Goal: Task Accomplishment & Management: Complete application form

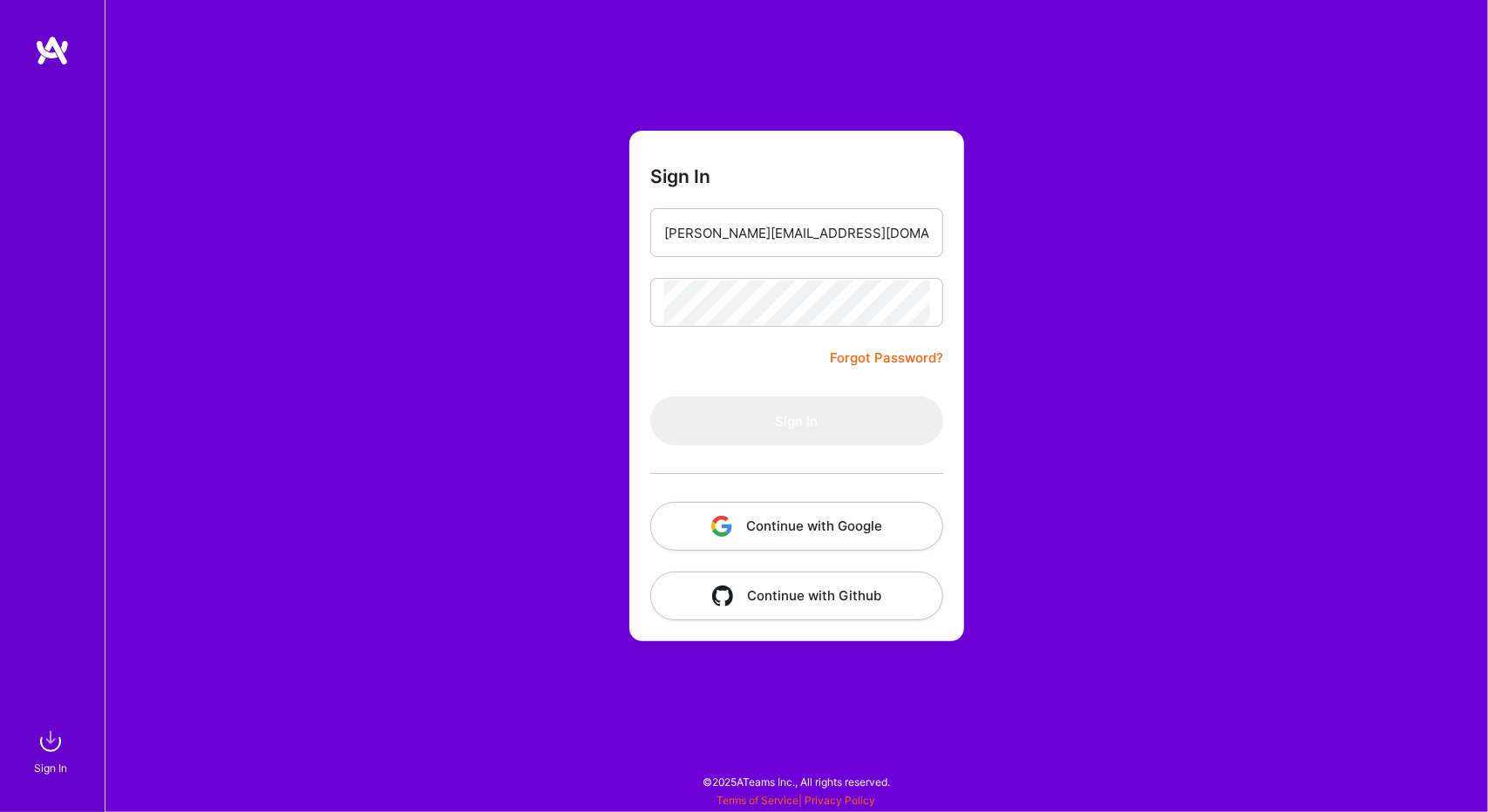
click at [812, 520] on button "Continue with Google" at bounding box center [796, 526] width 293 height 49
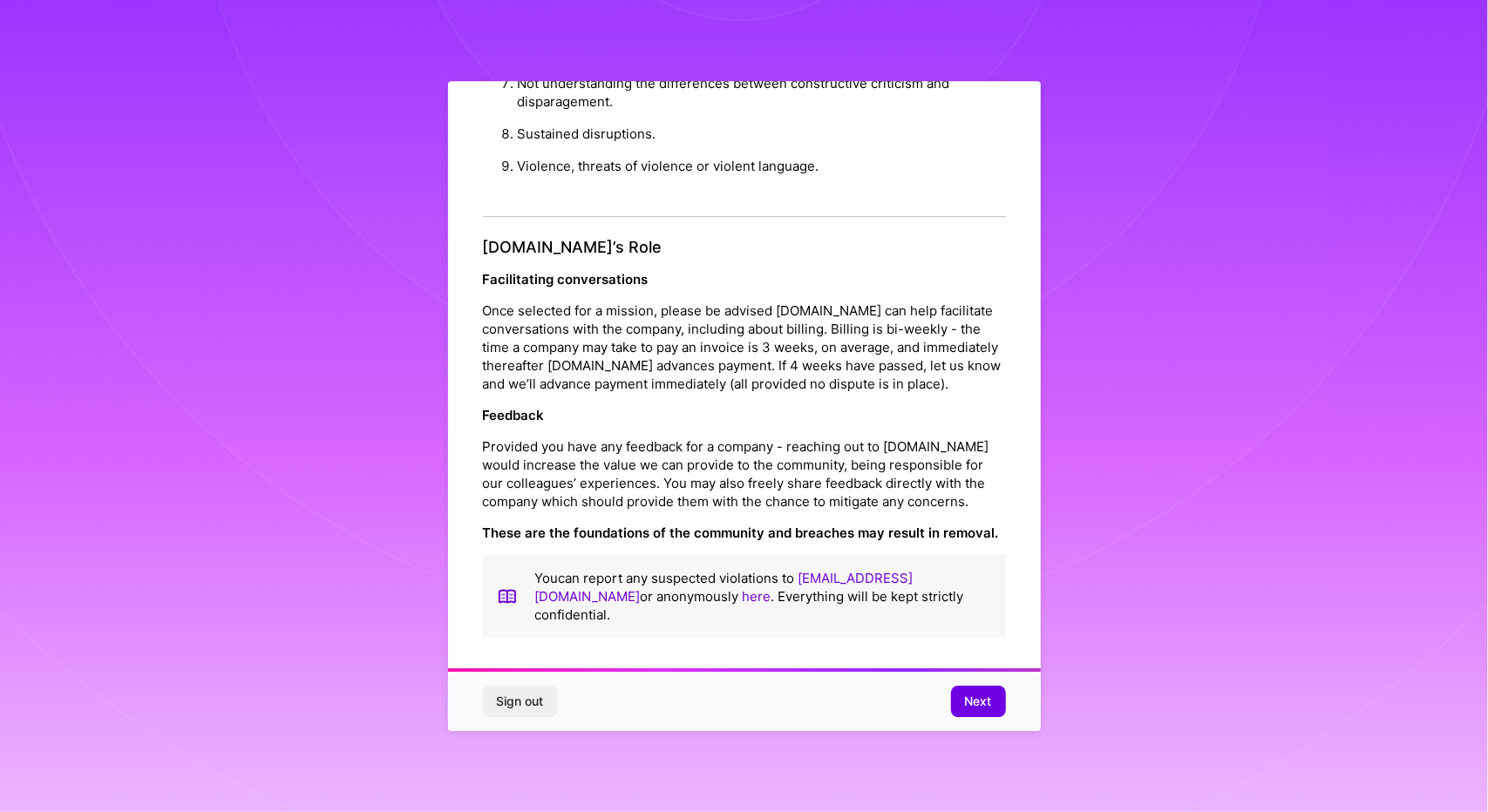
scroll to position [5, 0]
click at [976, 703] on span "Next" at bounding box center [978, 701] width 27 height 17
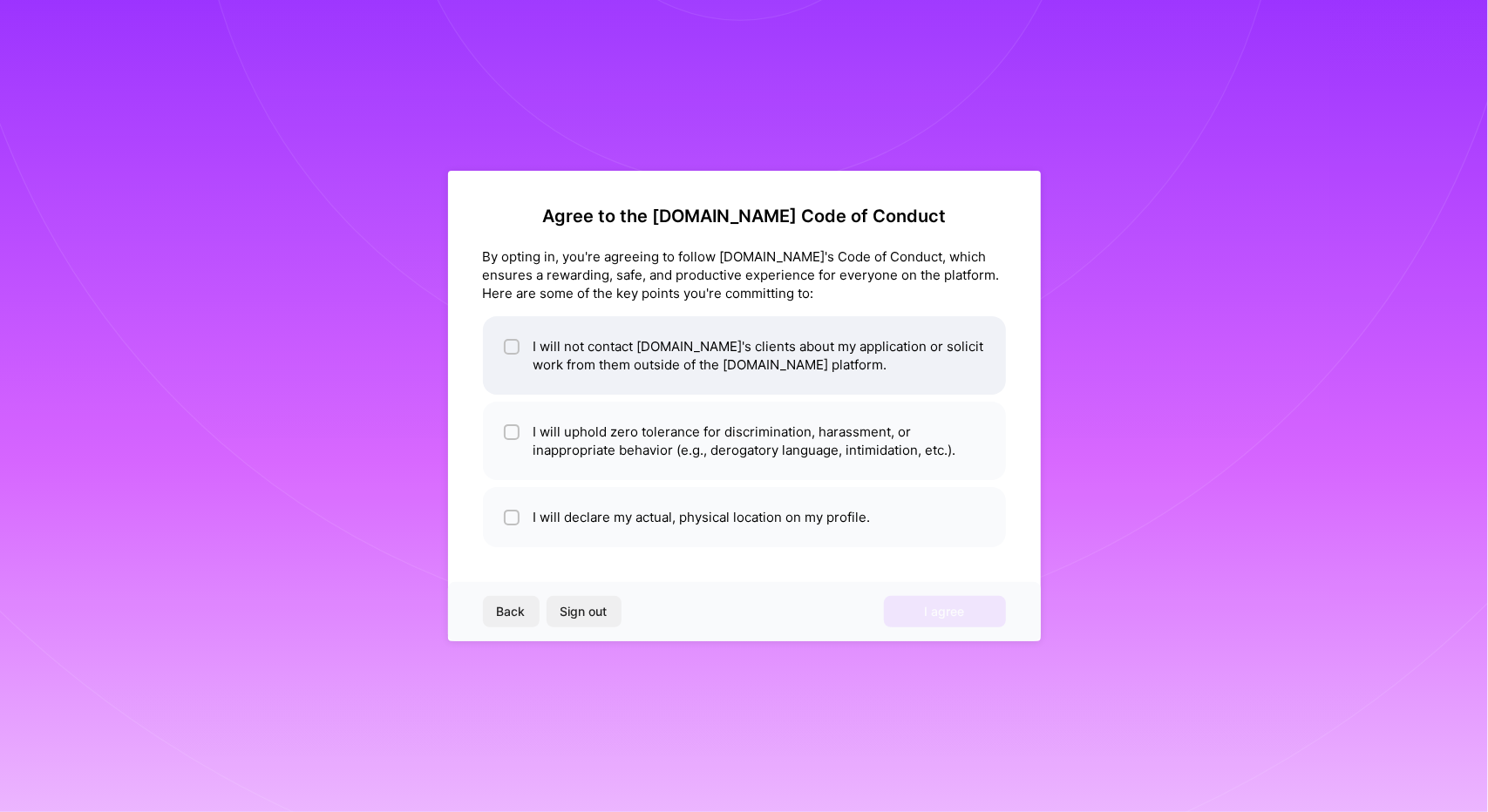
click at [504, 349] on div at bounding box center [512, 347] width 16 height 16
checkbox input "true"
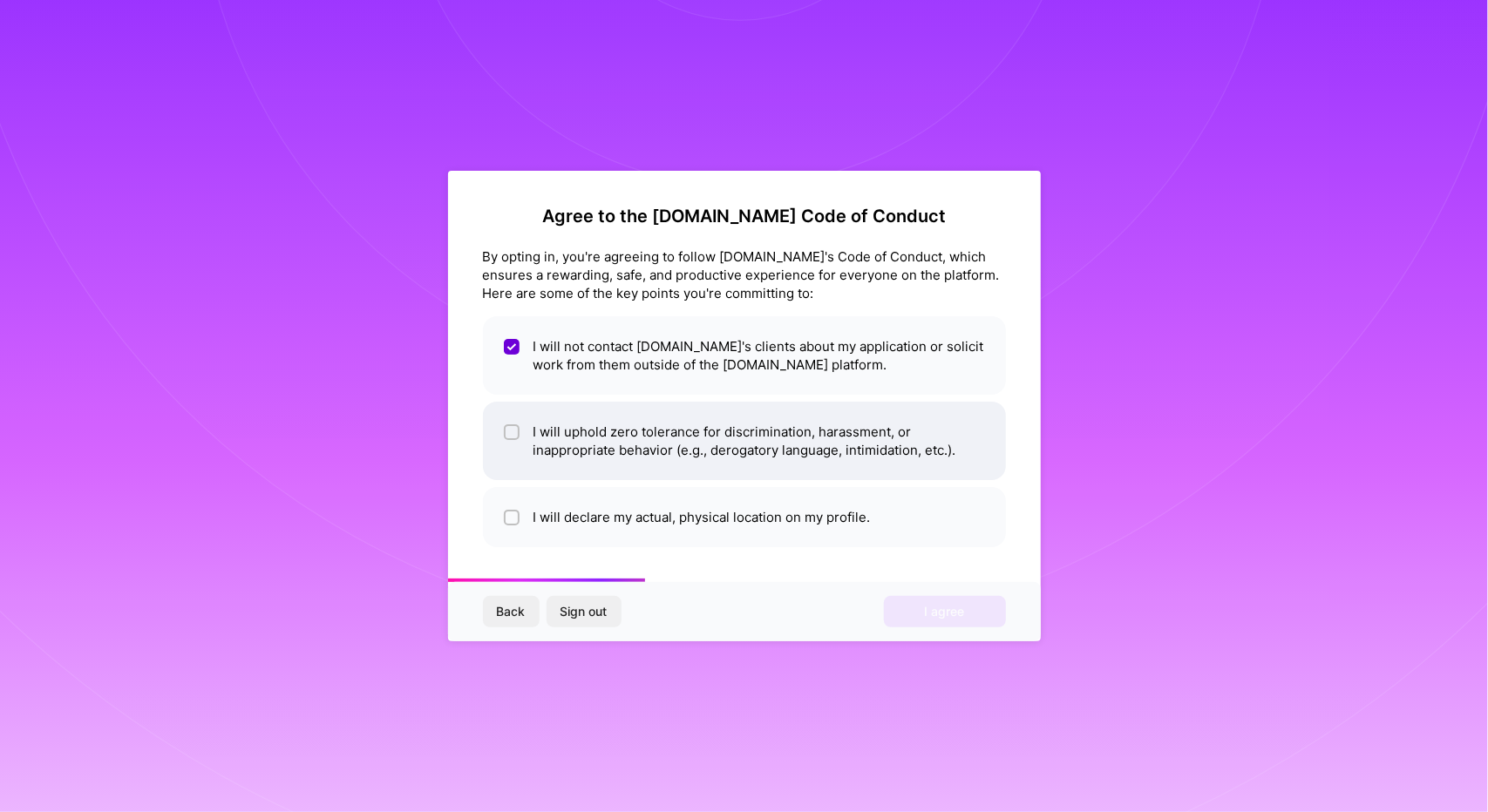
click at [509, 433] on input "checkbox" at bounding box center [513, 433] width 12 height 12
checkbox input "true"
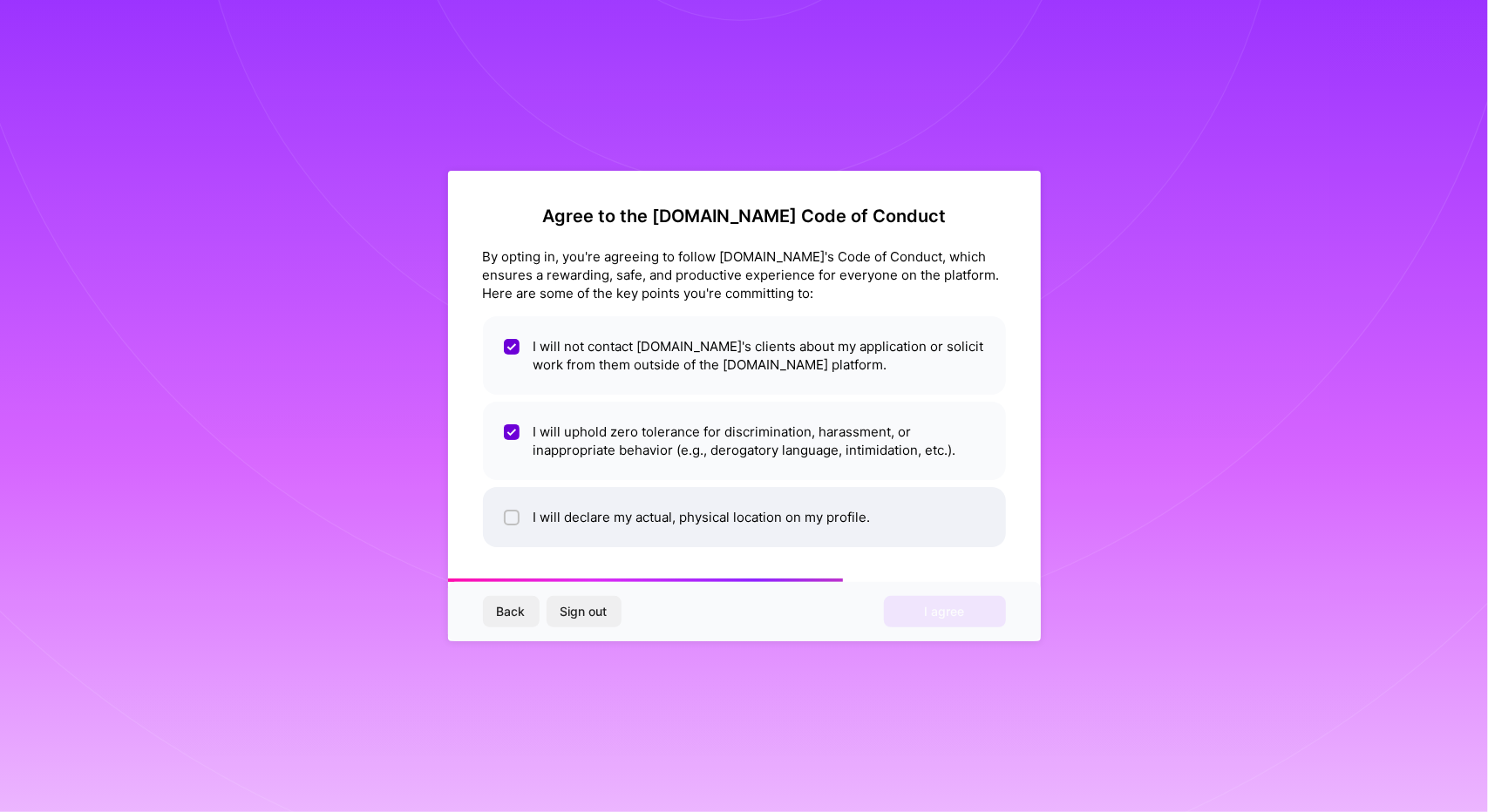
click at [511, 520] on input "checkbox" at bounding box center [513, 519] width 12 height 12
checkbox input "true"
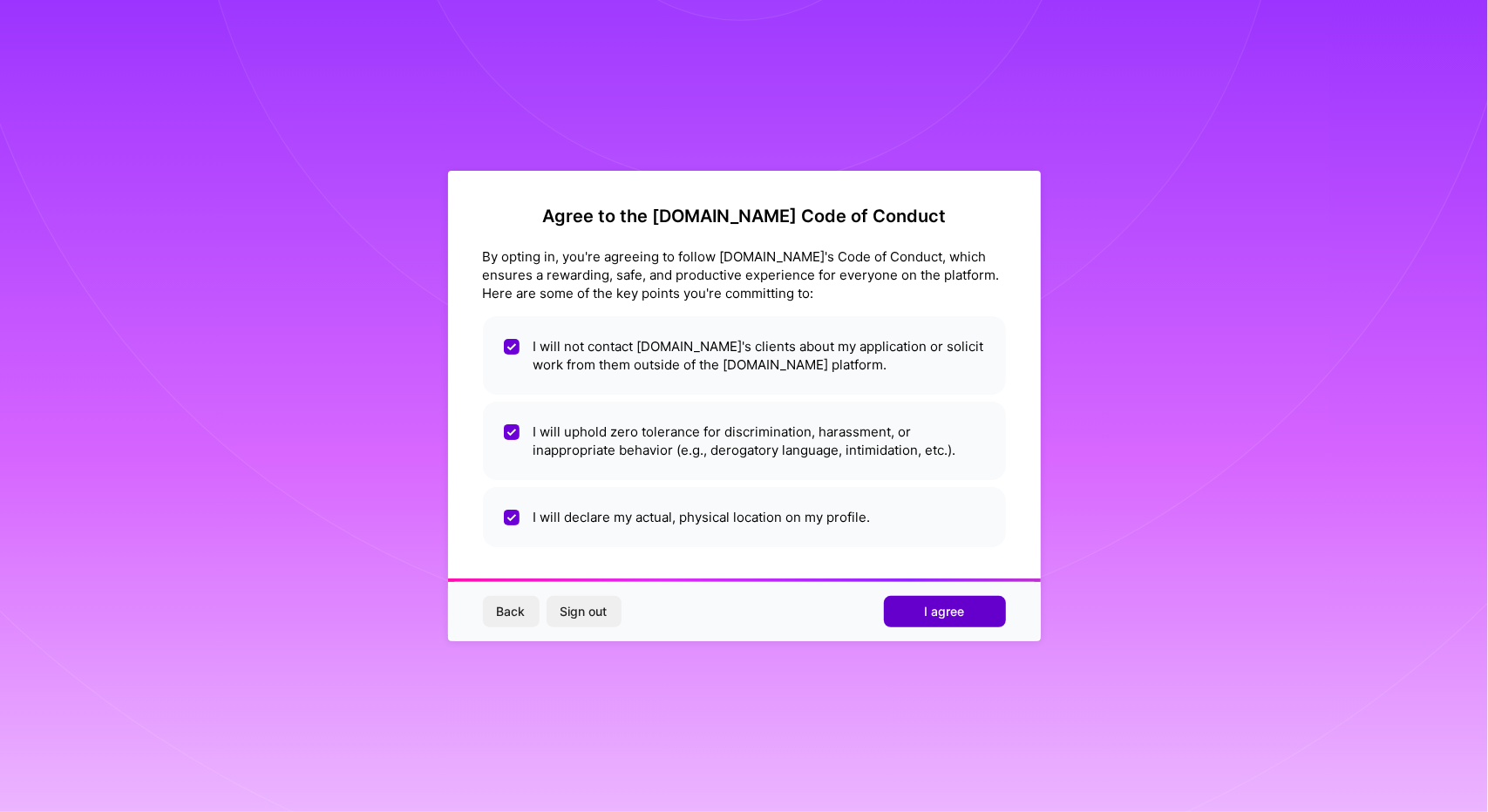
click at [952, 618] on span "I agree" at bounding box center [945, 611] width 40 height 17
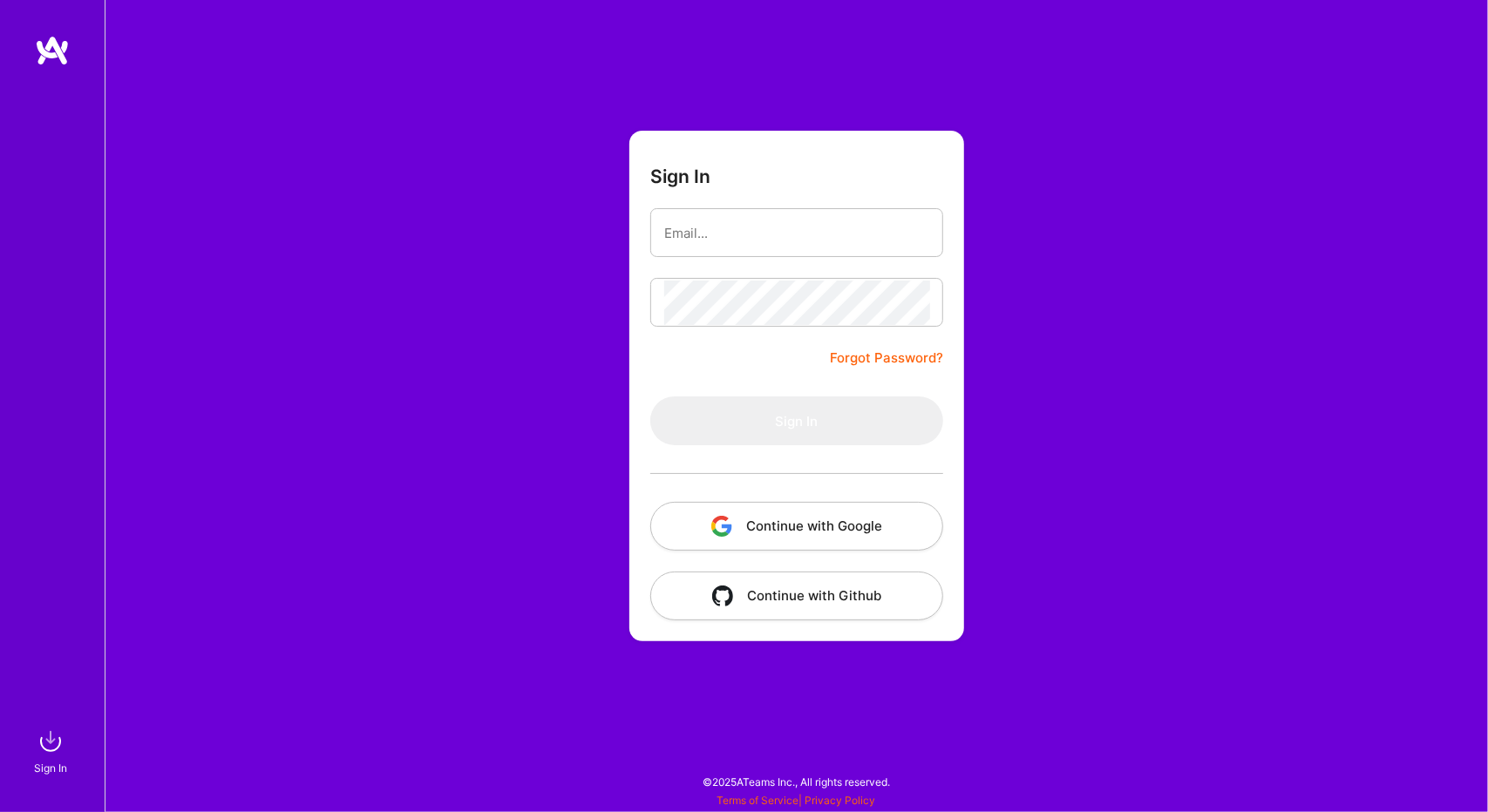
click at [758, 521] on button "Continue with Google" at bounding box center [796, 526] width 293 height 49
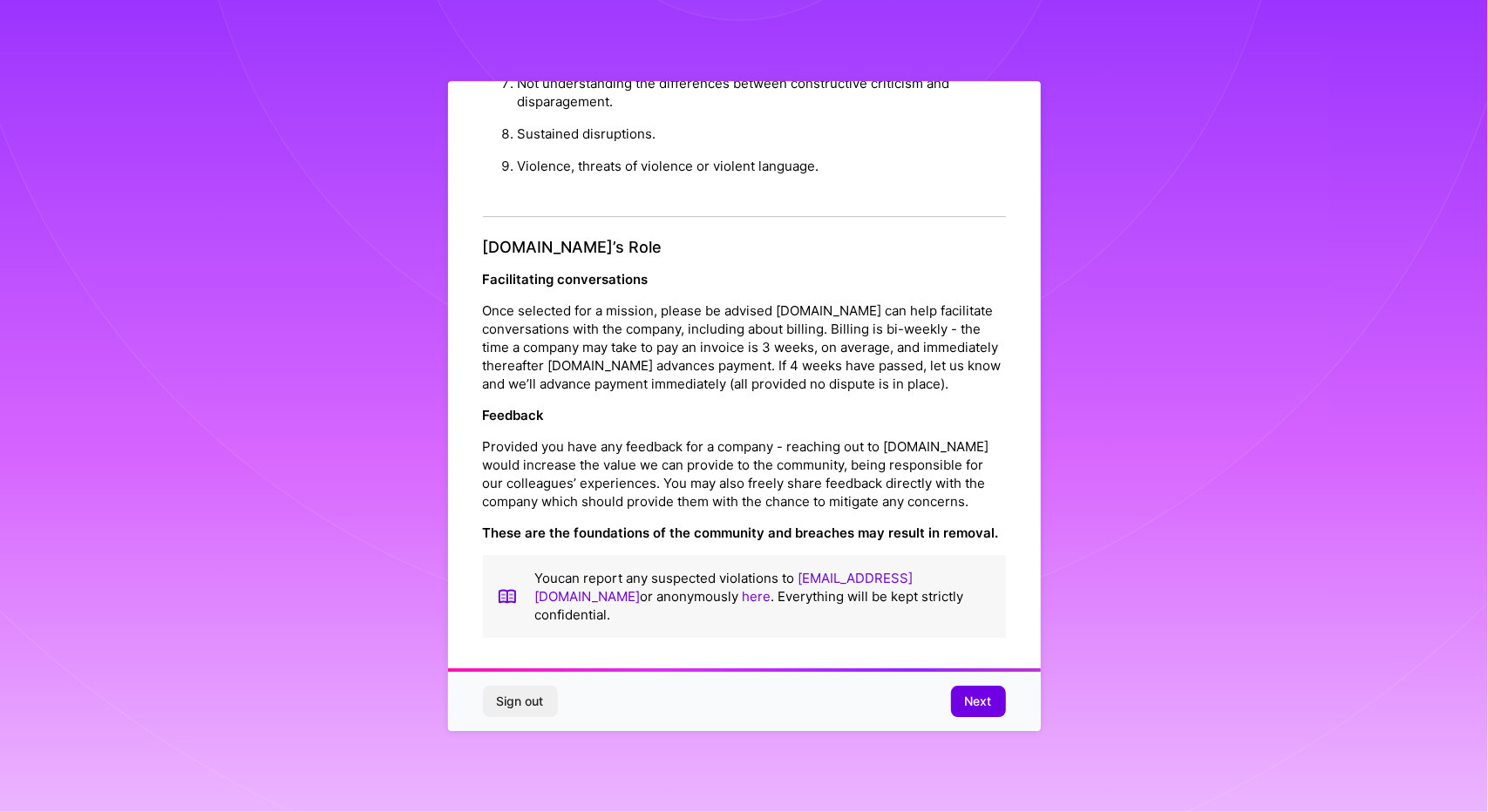
scroll to position [5, 0]
click at [989, 713] on button "Next" at bounding box center [978, 701] width 55 height 31
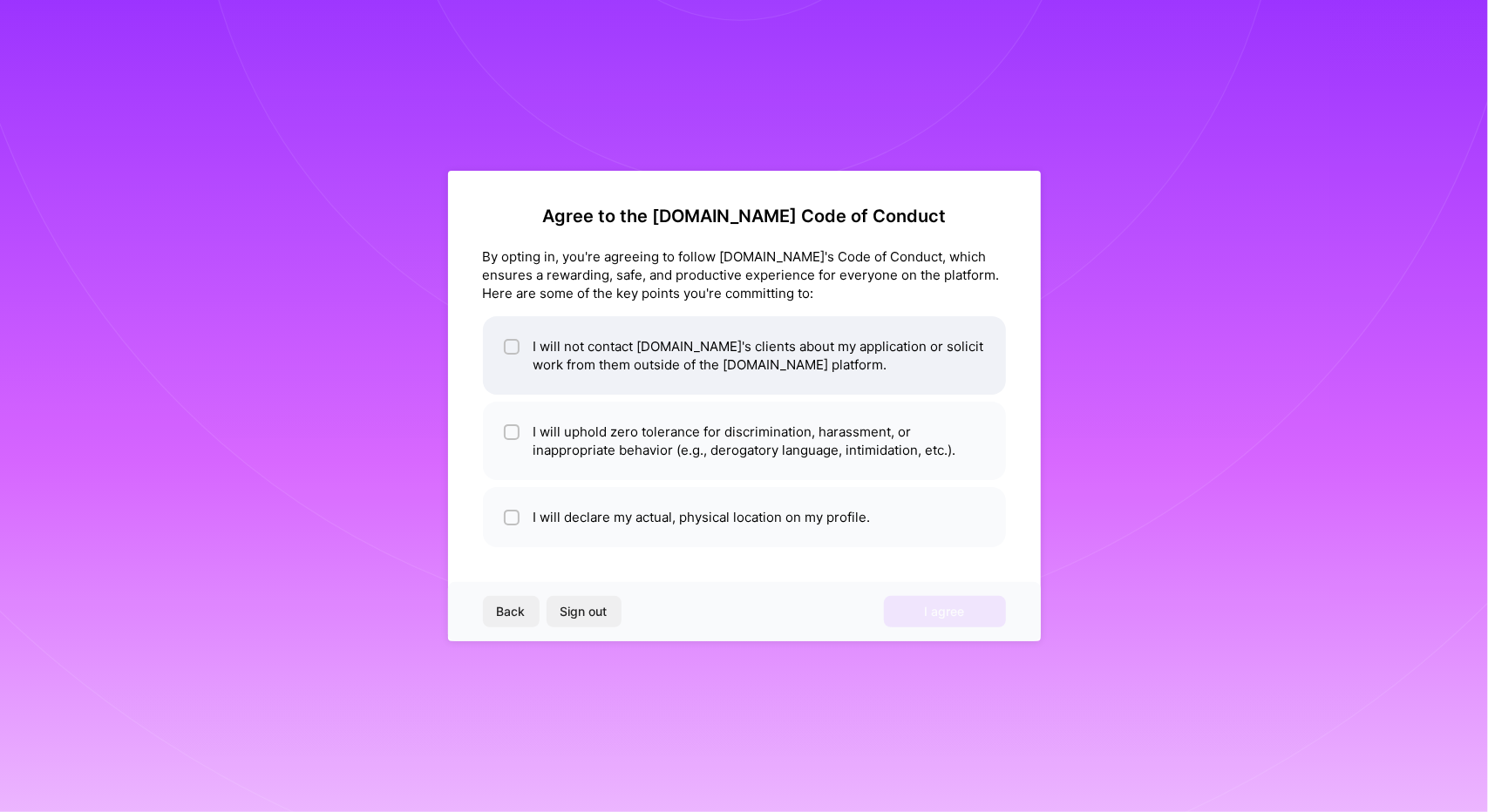
click at [504, 345] on div at bounding box center [512, 347] width 16 height 16
checkbox input "true"
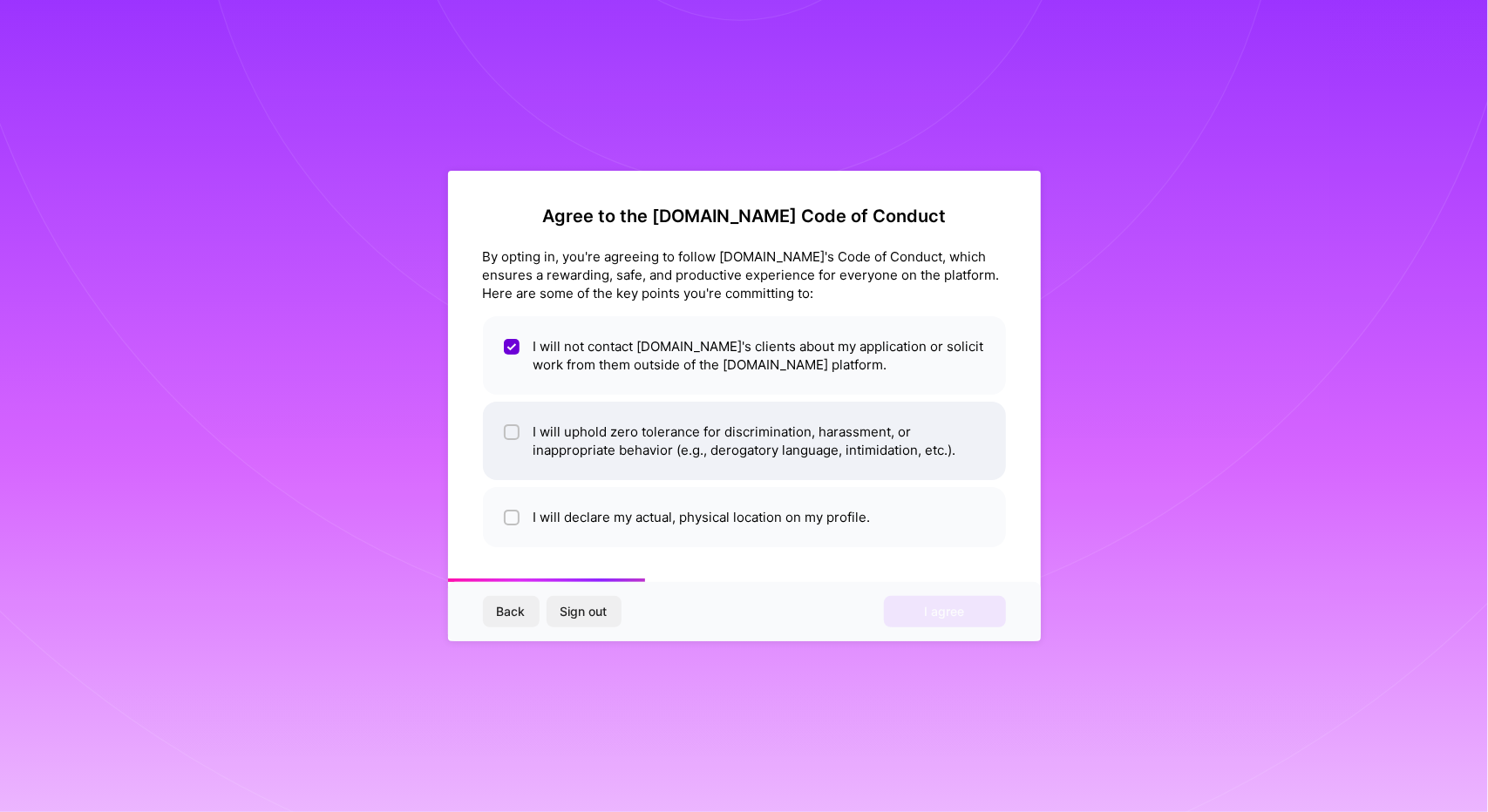
click at [503, 412] on li "I will uphold zero tolerance for discrimination, harassment, or inappropriate b…" at bounding box center [744, 441] width 523 height 78
click at [507, 427] on input "checkbox" at bounding box center [514, 433] width 16 height 16
drag, startPoint x: 506, startPoint y: 432, endPoint x: 516, endPoint y: 479, distance: 48.0
click at [508, 432] on input "checkbox" at bounding box center [513, 433] width 12 height 12
checkbox input "true"
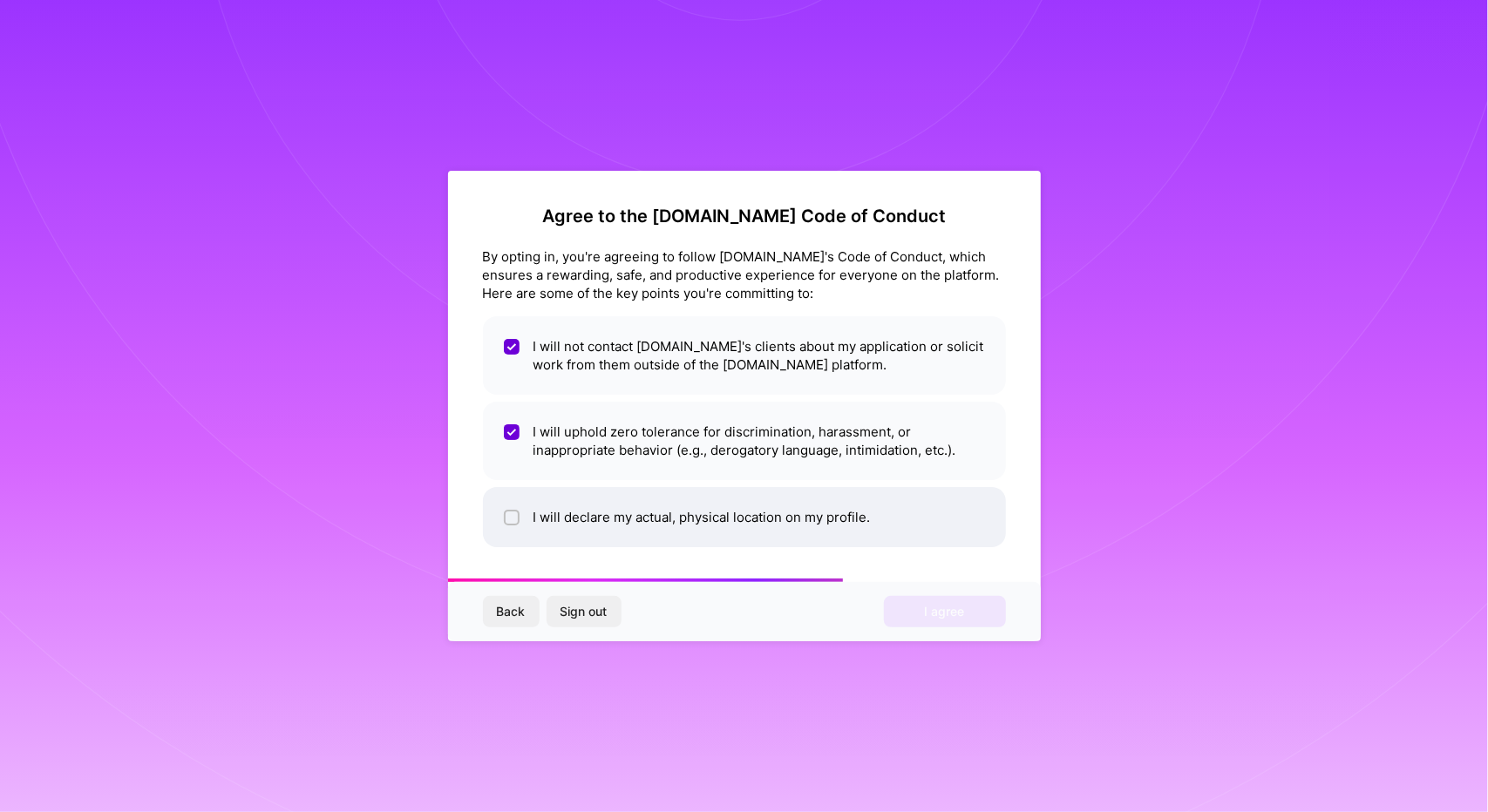
click at [513, 522] on input "checkbox" at bounding box center [513, 519] width 12 height 12
checkbox input "true"
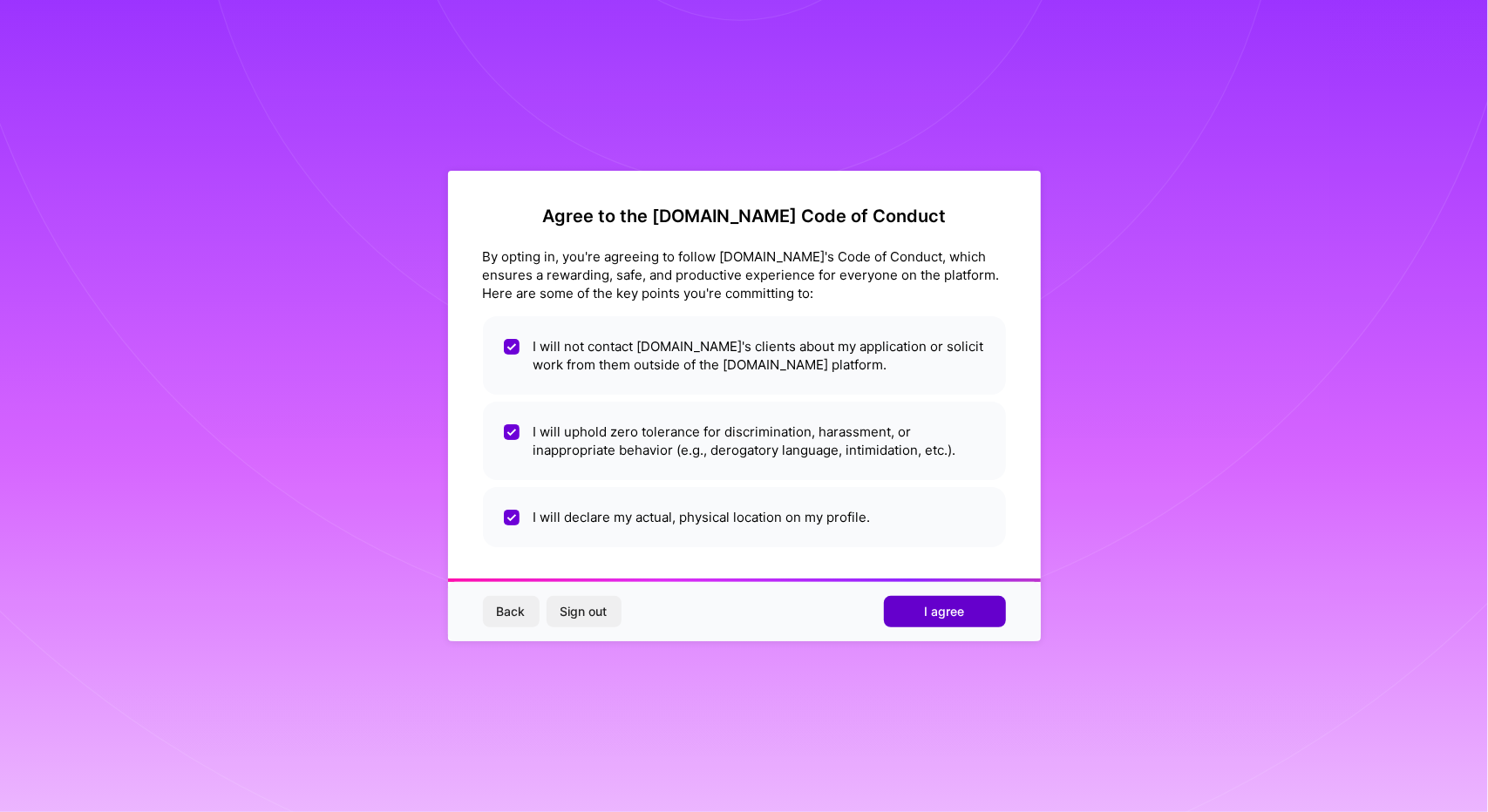
click at [982, 611] on button "I agree" at bounding box center [945, 611] width 122 height 31
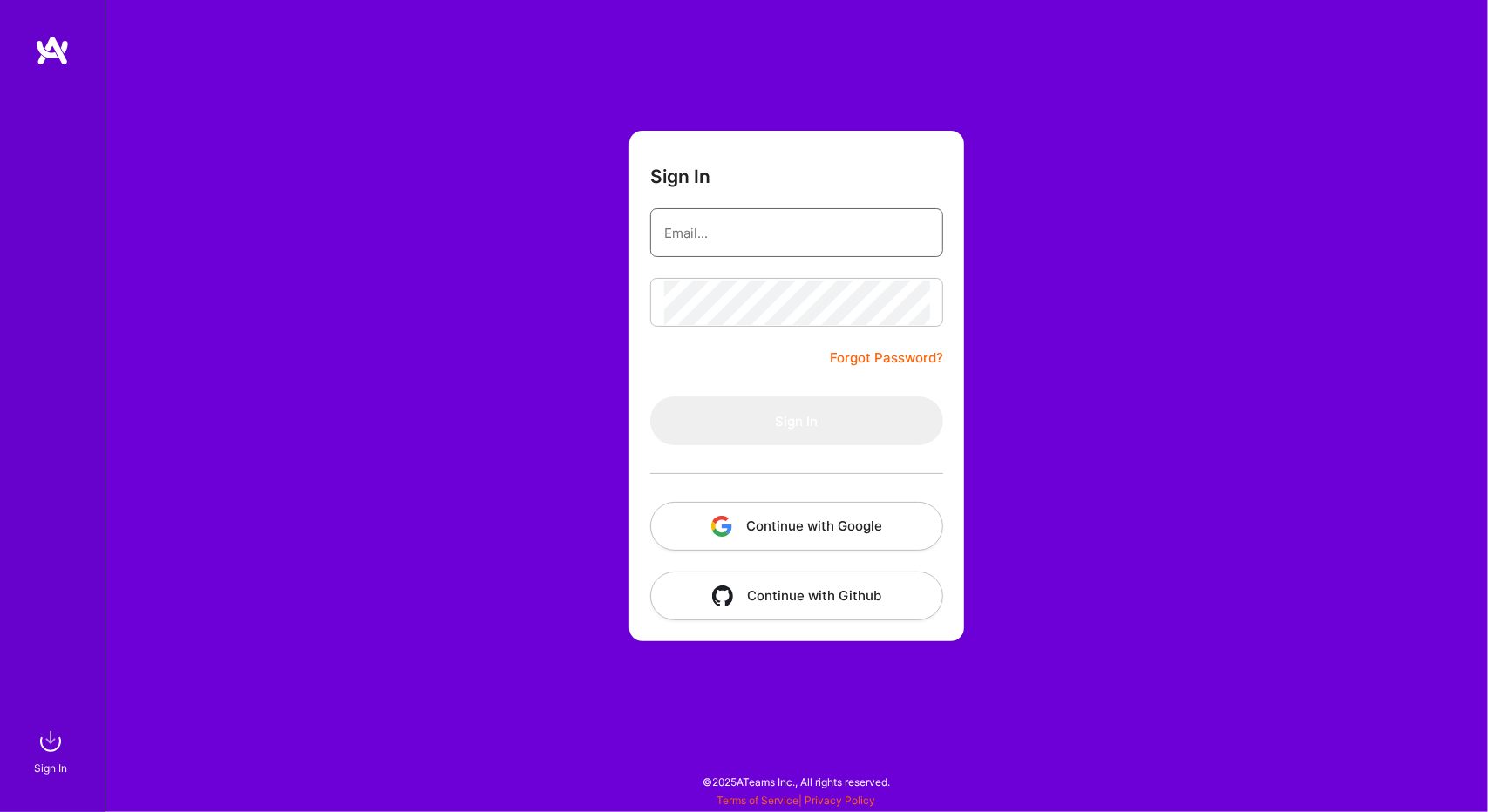
click at [771, 241] on input "email" at bounding box center [796, 233] width 265 height 44
type input "[PERSON_NAME][EMAIL_ADDRESS][DOMAIN_NAME]"
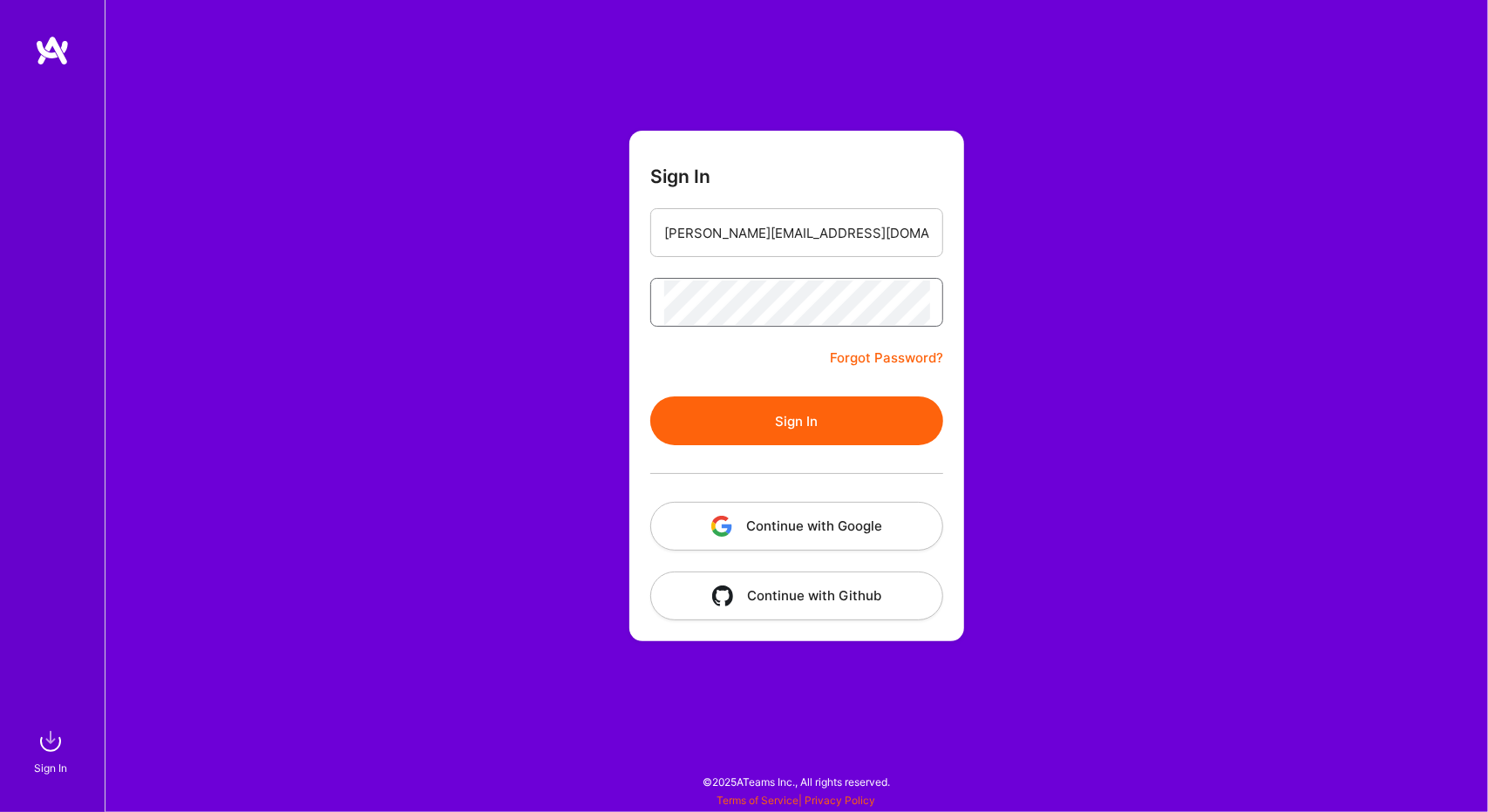
click at [650, 397] on button "Sign In" at bounding box center [796, 421] width 293 height 49
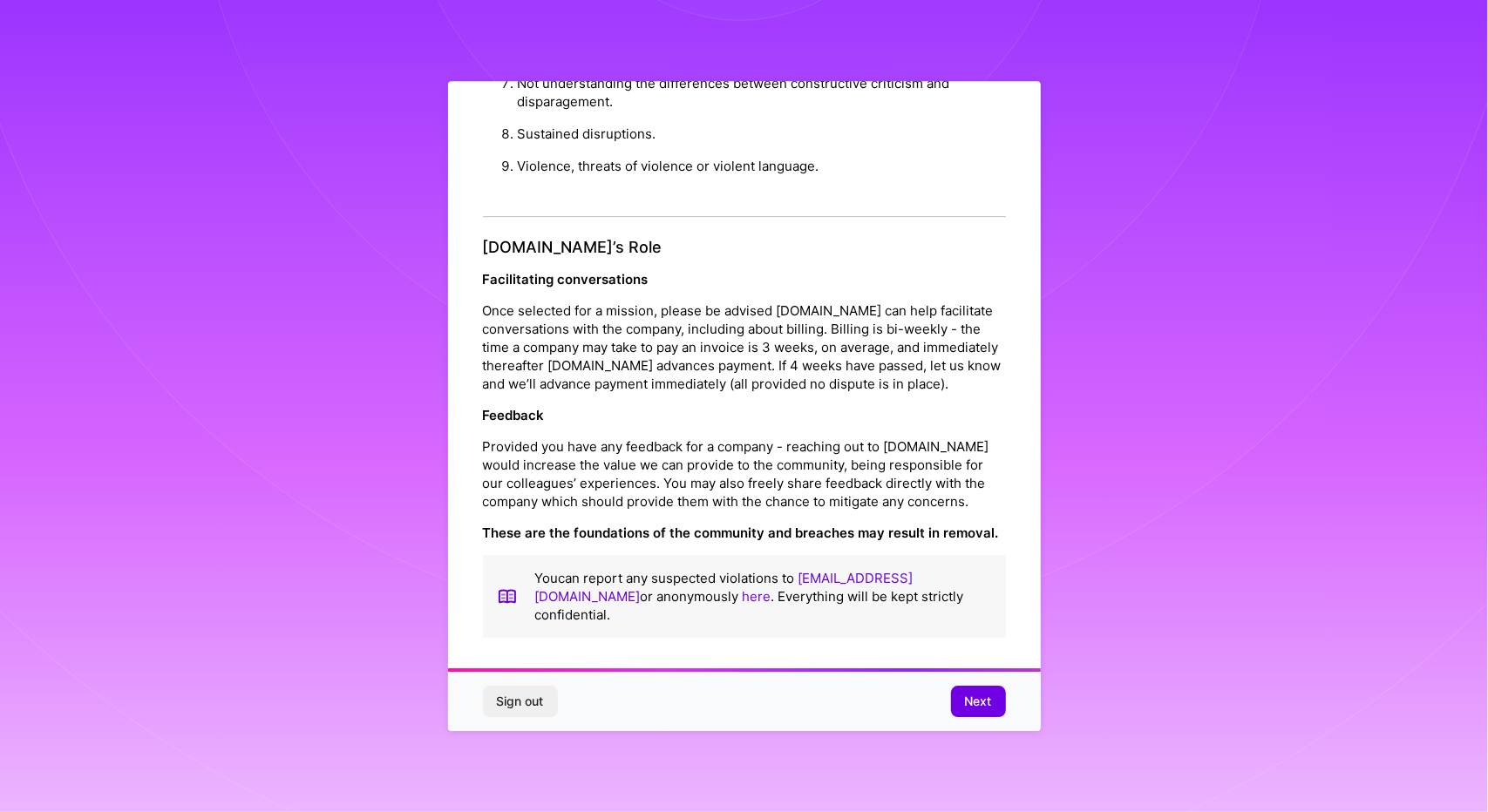
scroll to position [5, 0]
click at [973, 693] on span "Next" at bounding box center [978, 701] width 27 height 17
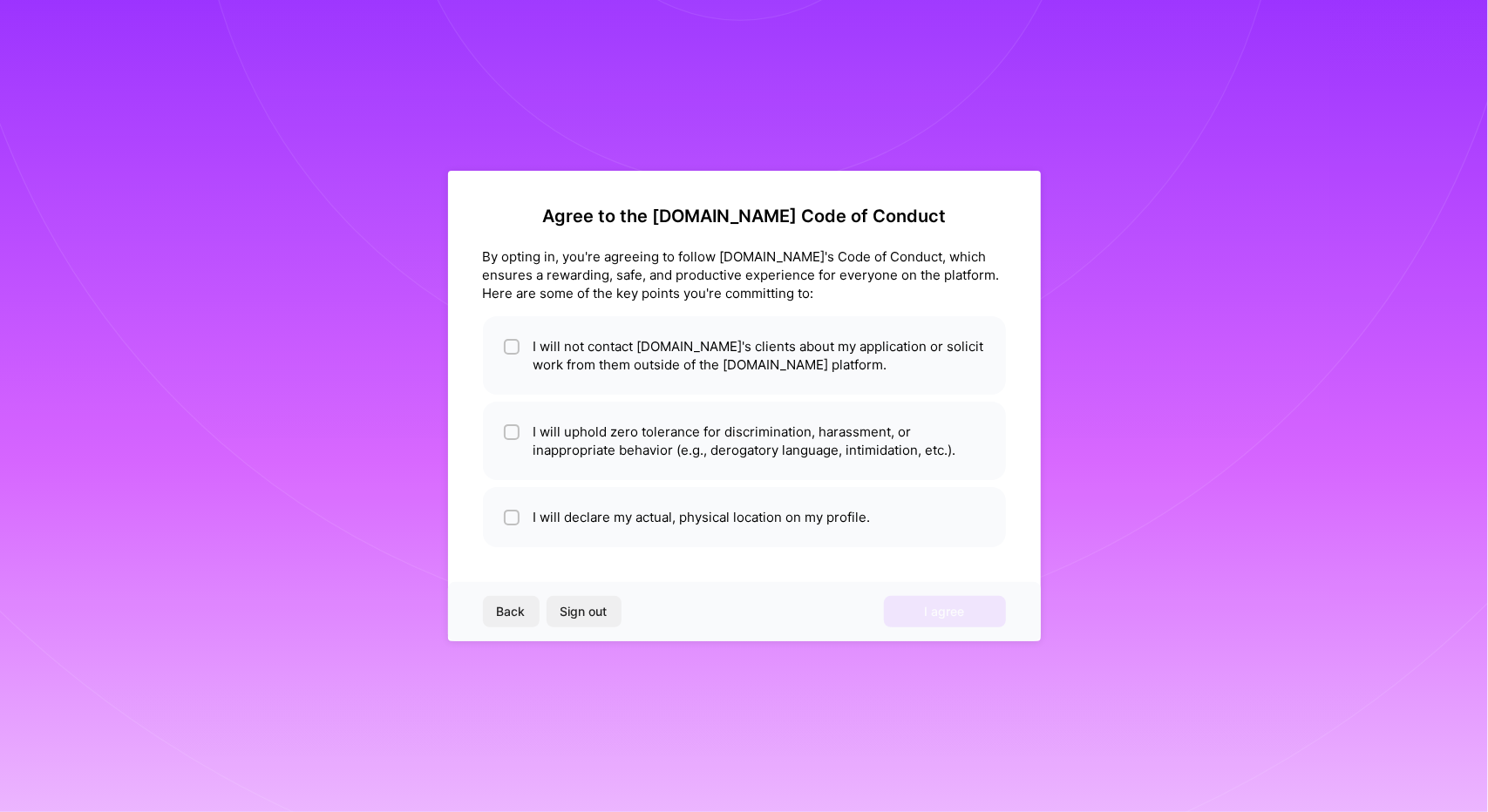
scroll to position [0, 0]
click at [511, 350] on input "checkbox" at bounding box center [513, 348] width 12 height 12
checkbox input "true"
drag, startPoint x: 514, startPoint y: 430, endPoint x: 507, endPoint y: 487, distance: 58.0
click at [514, 431] on input "checkbox" at bounding box center [513, 433] width 12 height 12
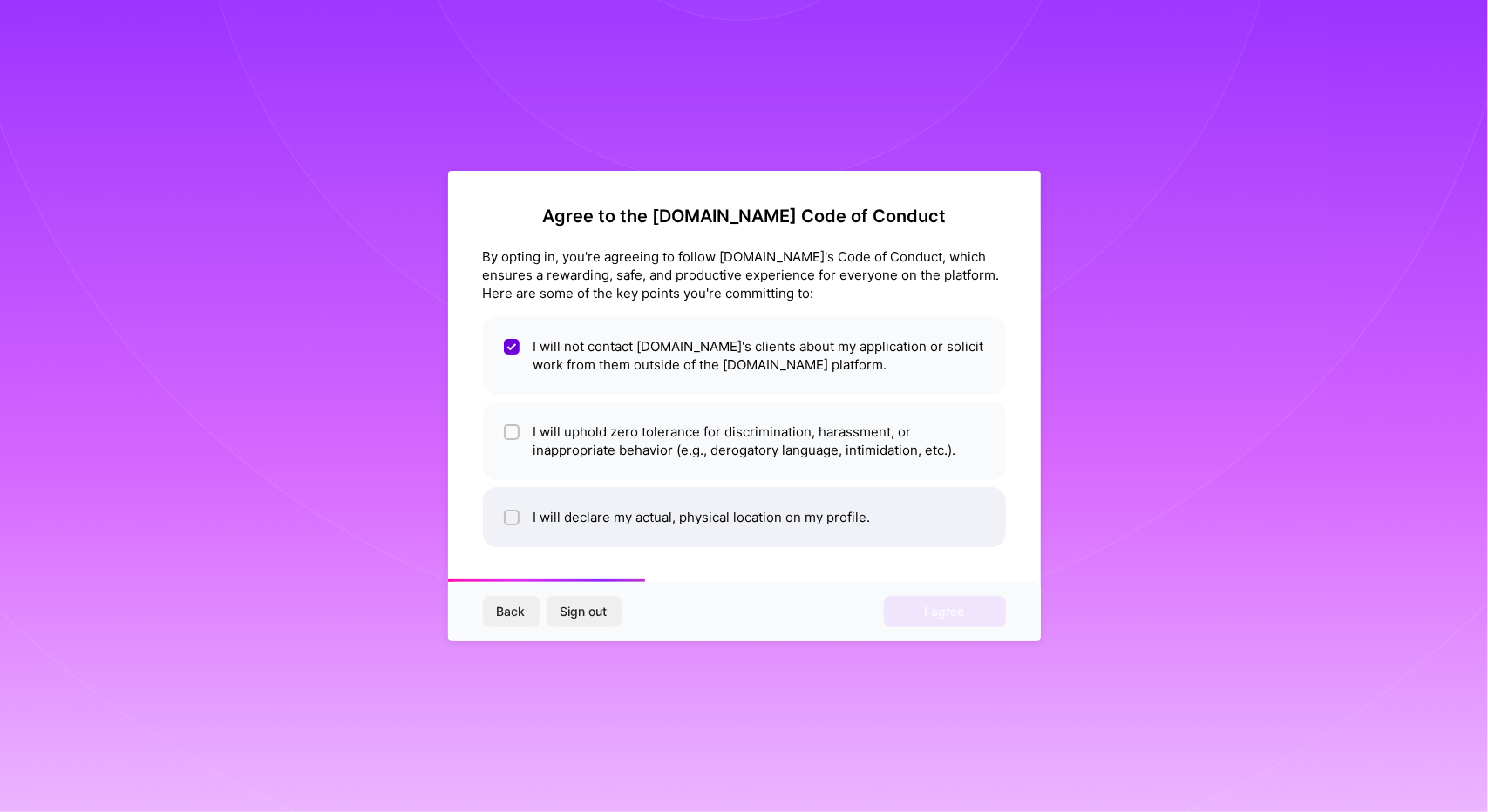
checkbox input "true"
click at [509, 508] on span at bounding box center [512, 517] width 16 height 18
checkbox input "true"
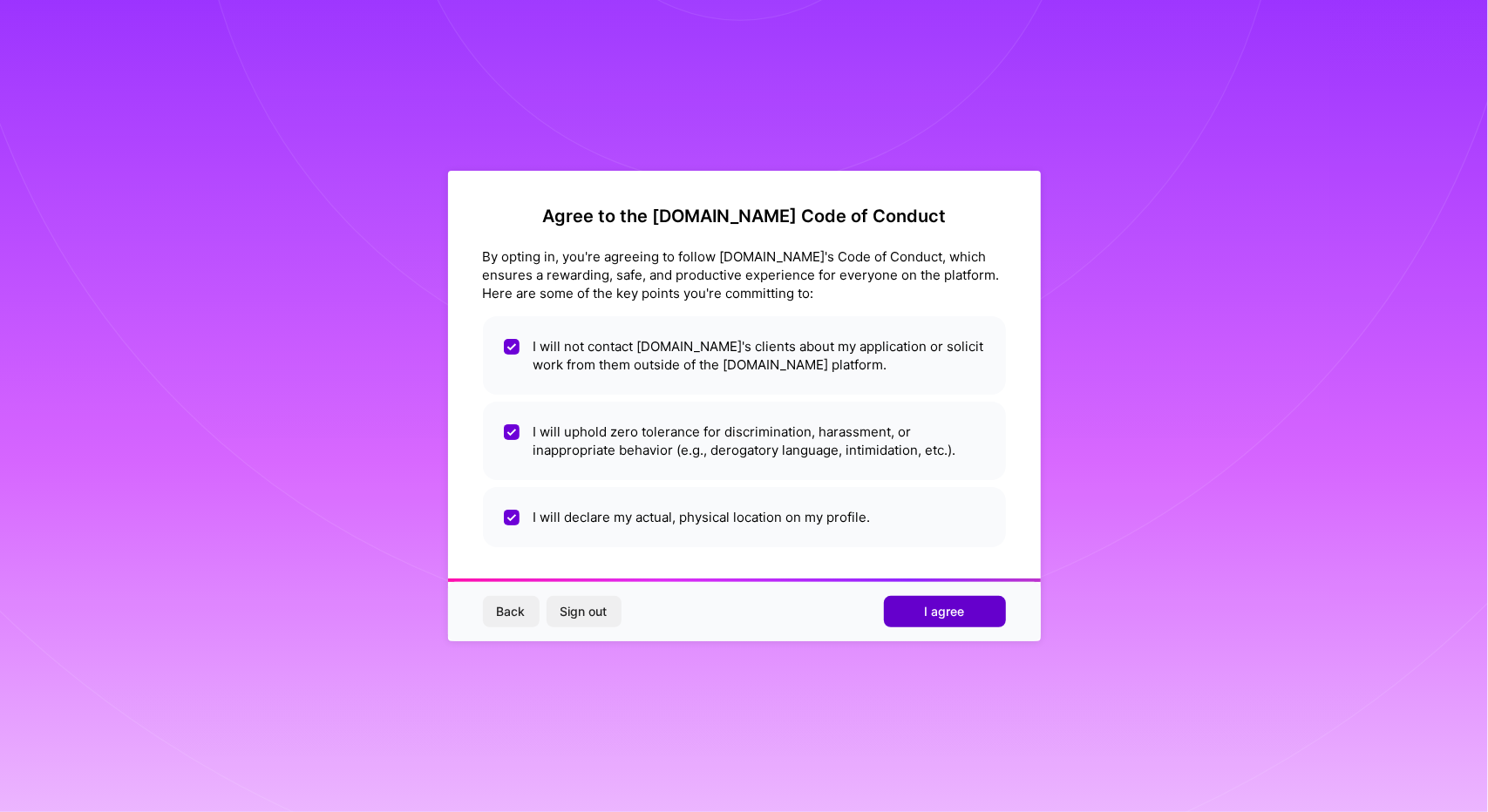
click at [975, 613] on button "I agree" at bounding box center [945, 611] width 122 height 31
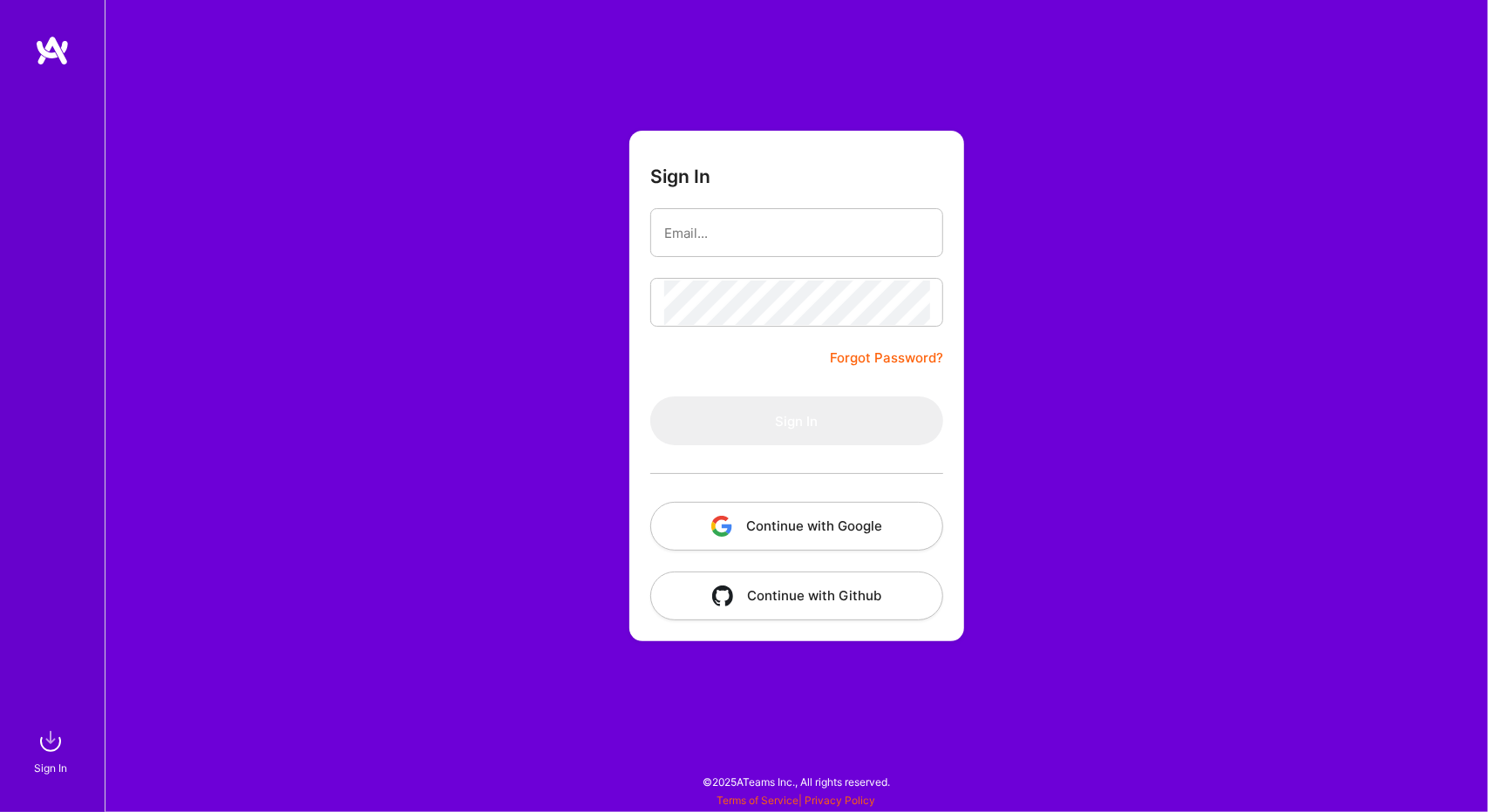
click at [61, 53] on img at bounding box center [52, 50] width 35 height 31
click at [51, 737] on img at bounding box center [50, 741] width 35 height 35
click at [826, 522] on button "Continue with Google" at bounding box center [796, 526] width 293 height 49
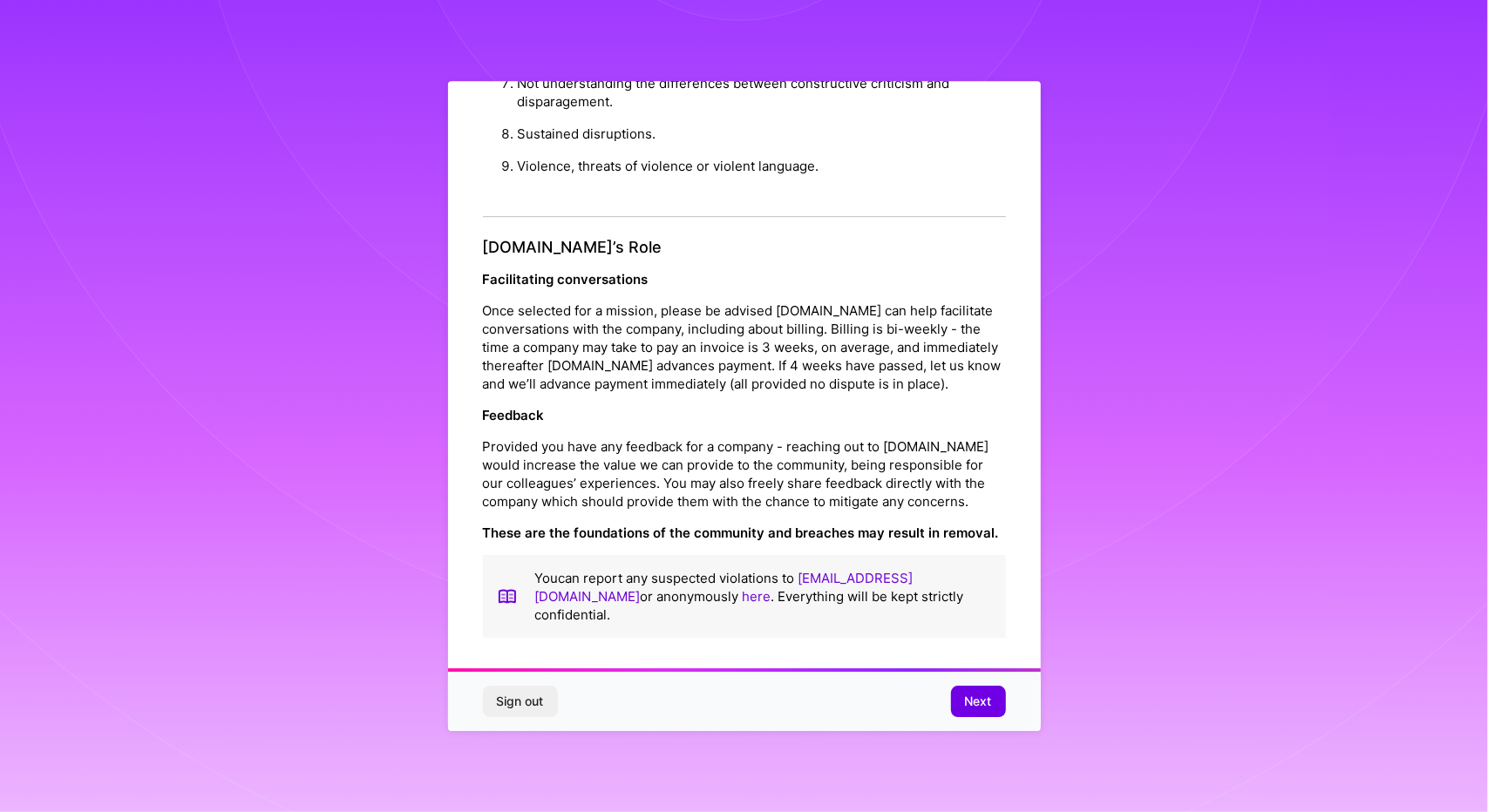
scroll to position [5, 0]
click at [996, 705] on button "Next" at bounding box center [978, 701] width 55 height 31
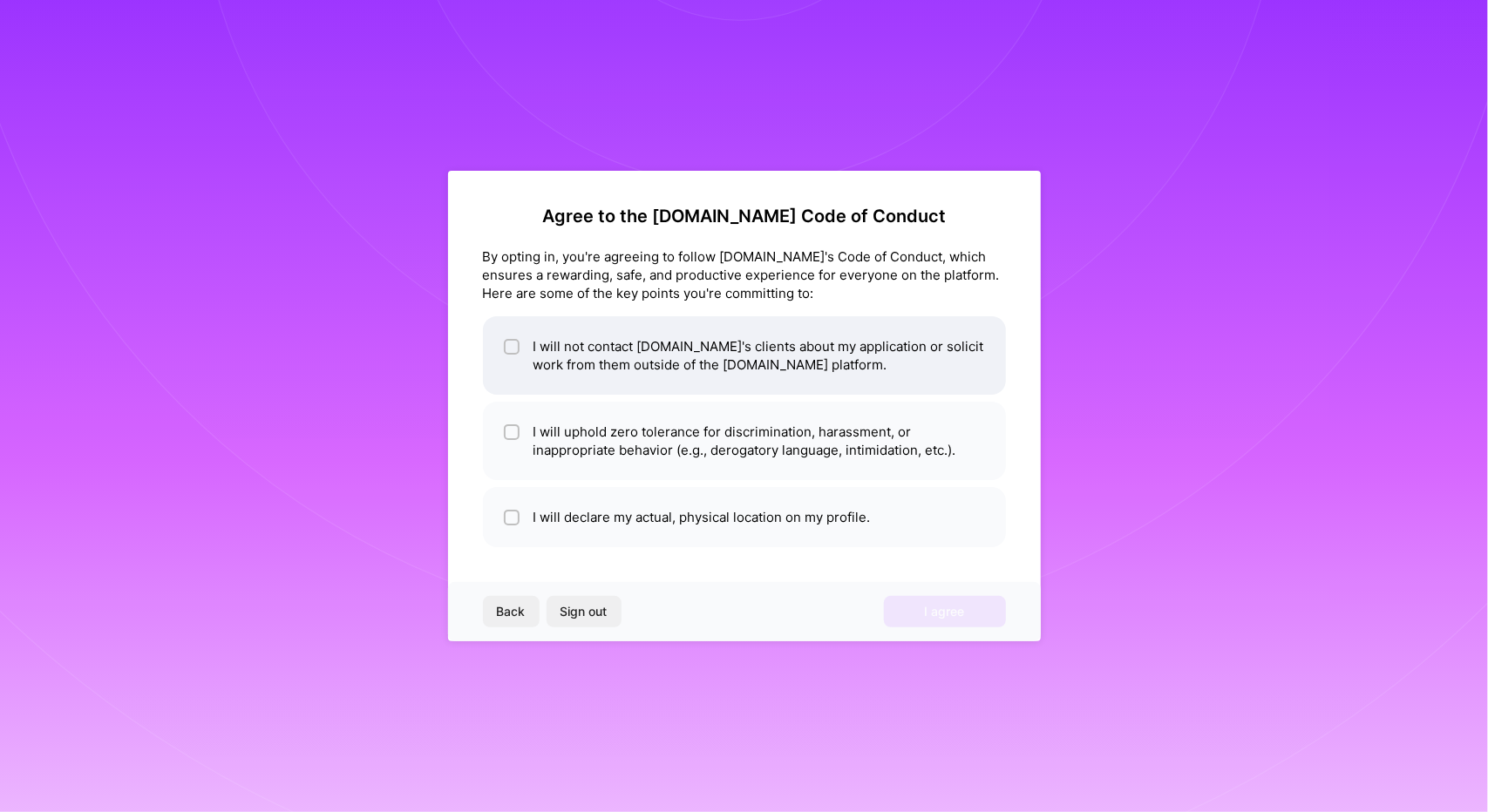
click at [499, 331] on li "I will not contact [DOMAIN_NAME]'s clients about my application or solicit work…" at bounding box center [744, 355] width 523 height 78
checkbox input "true"
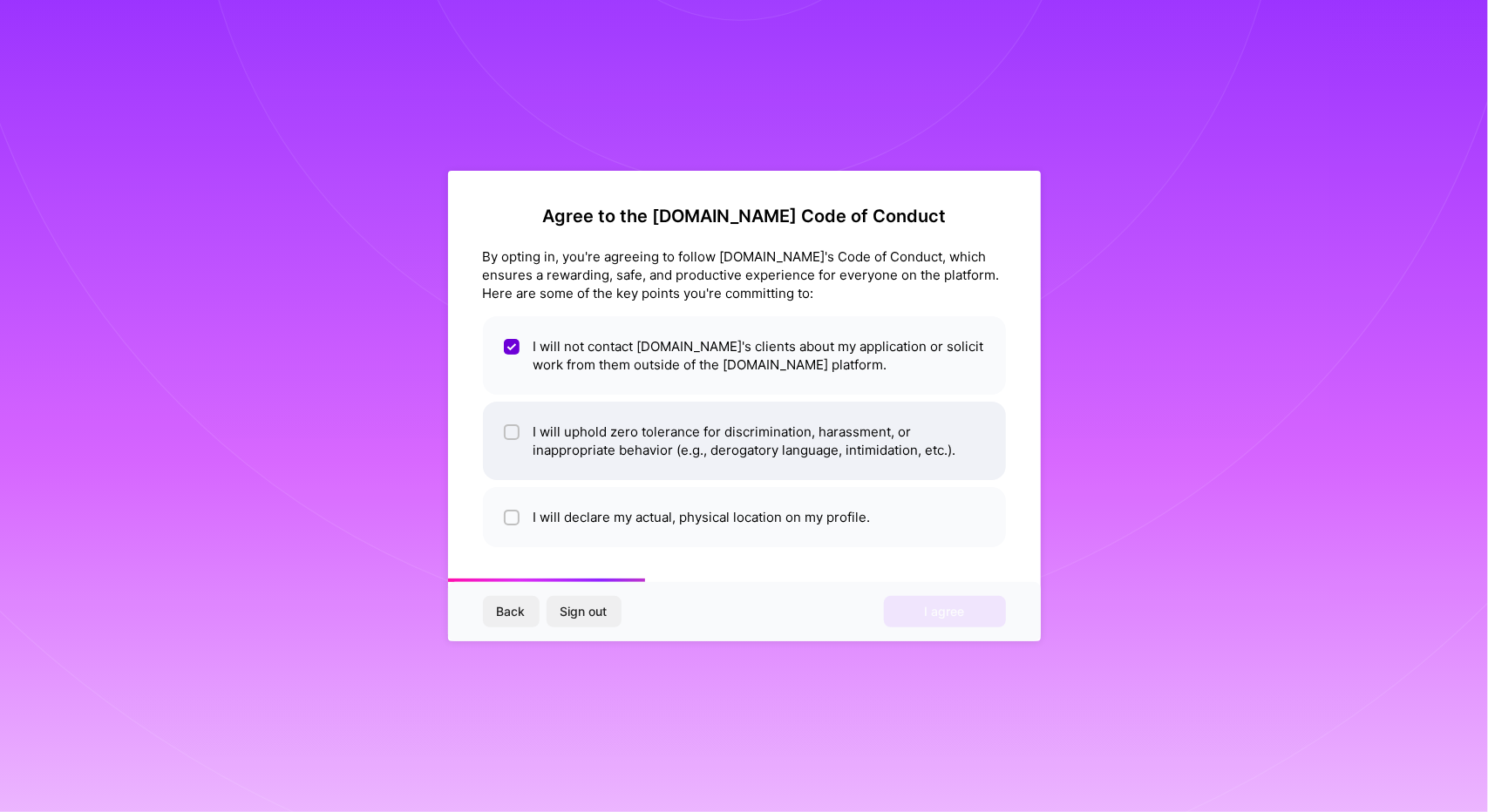
click at [501, 419] on li "I will uphold zero tolerance for discrimination, harassment, or inappropriate b…" at bounding box center [744, 441] width 523 height 78
checkbox input "true"
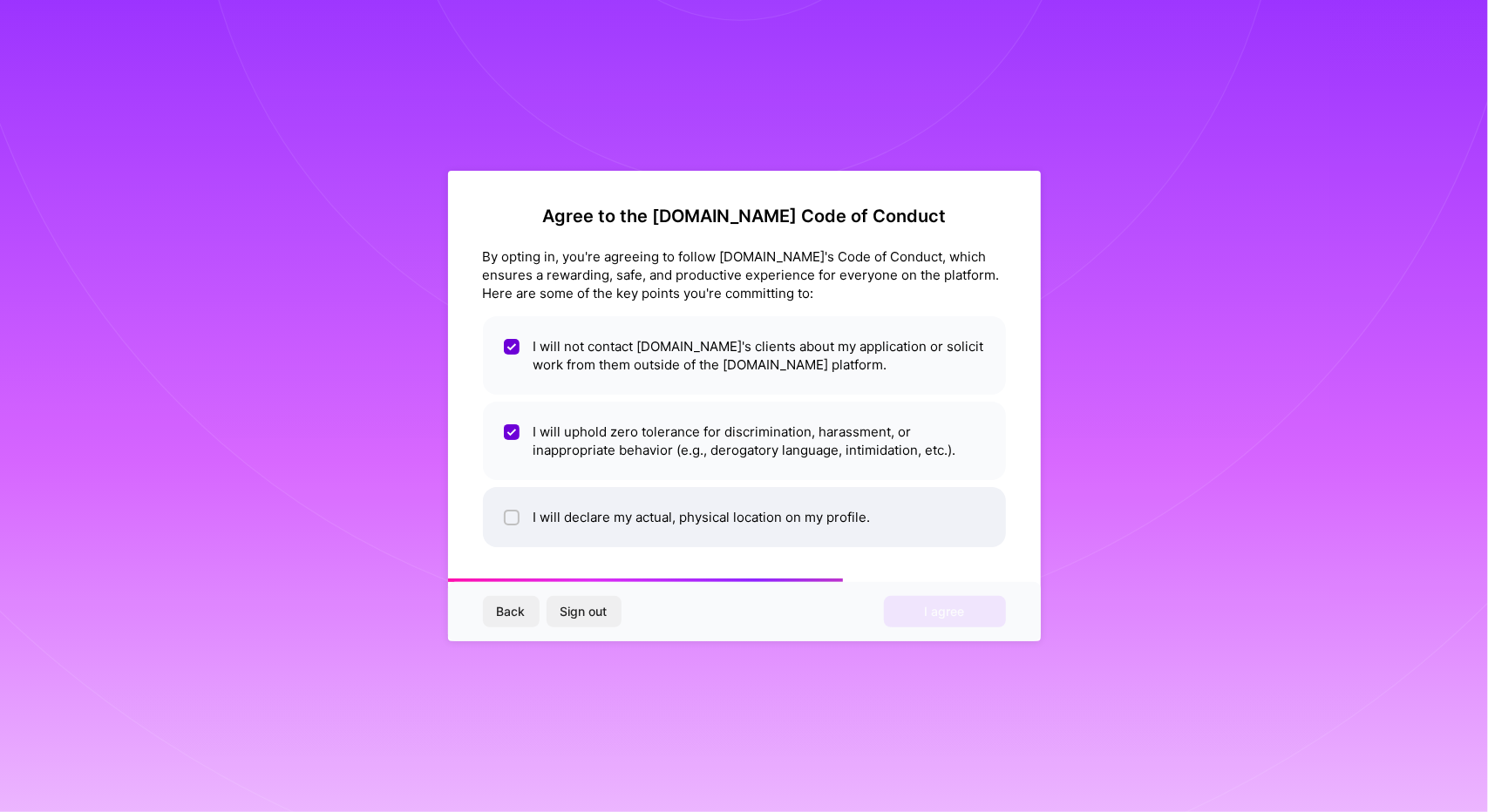
click at [509, 503] on li "I will declare my actual, physical location on my profile." at bounding box center [744, 517] width 523 height 60
checkbox input "true"
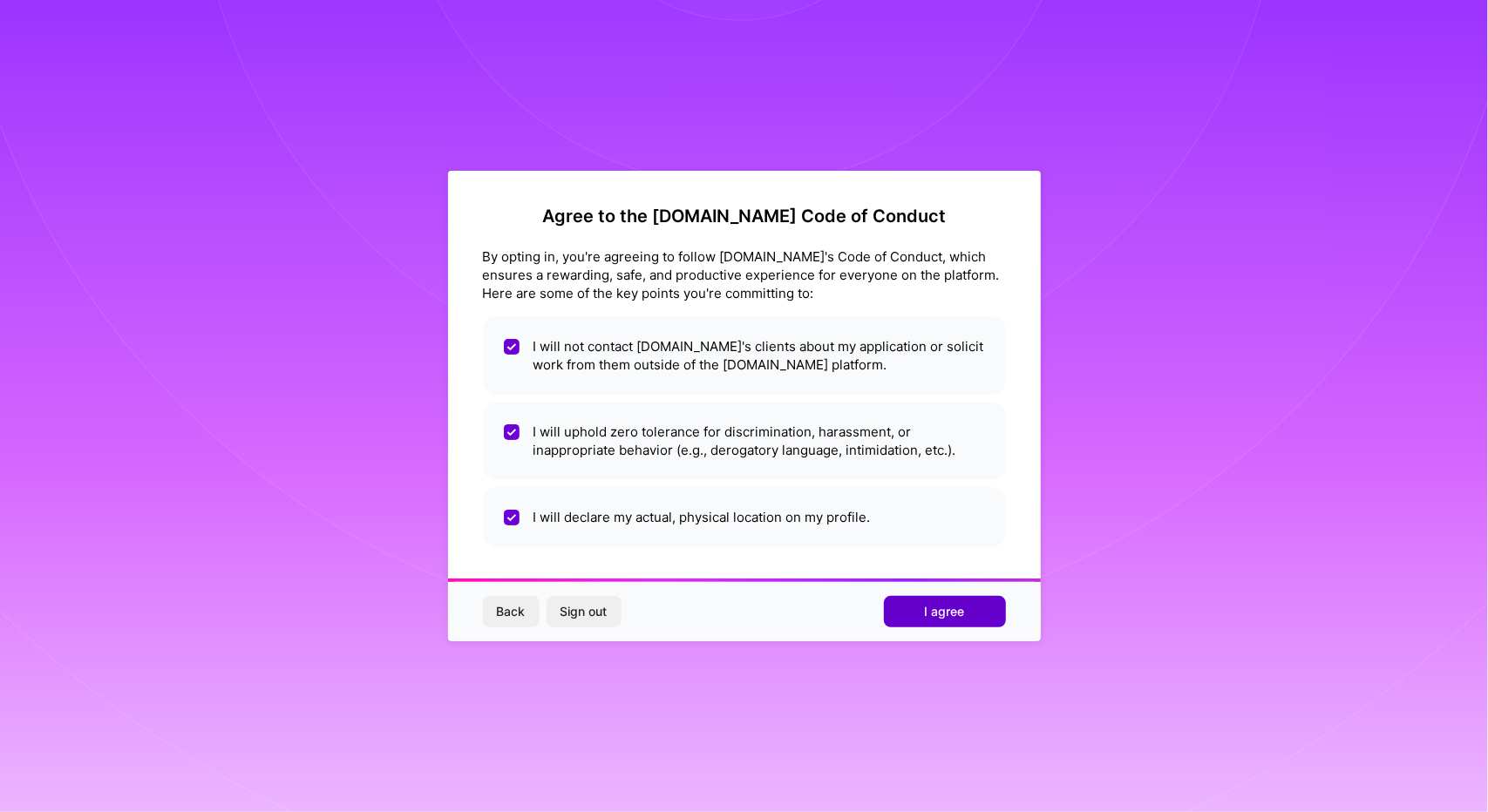
click at [933, 607] on span "I agree" at bounding box center [945, 611] width 40 height 17
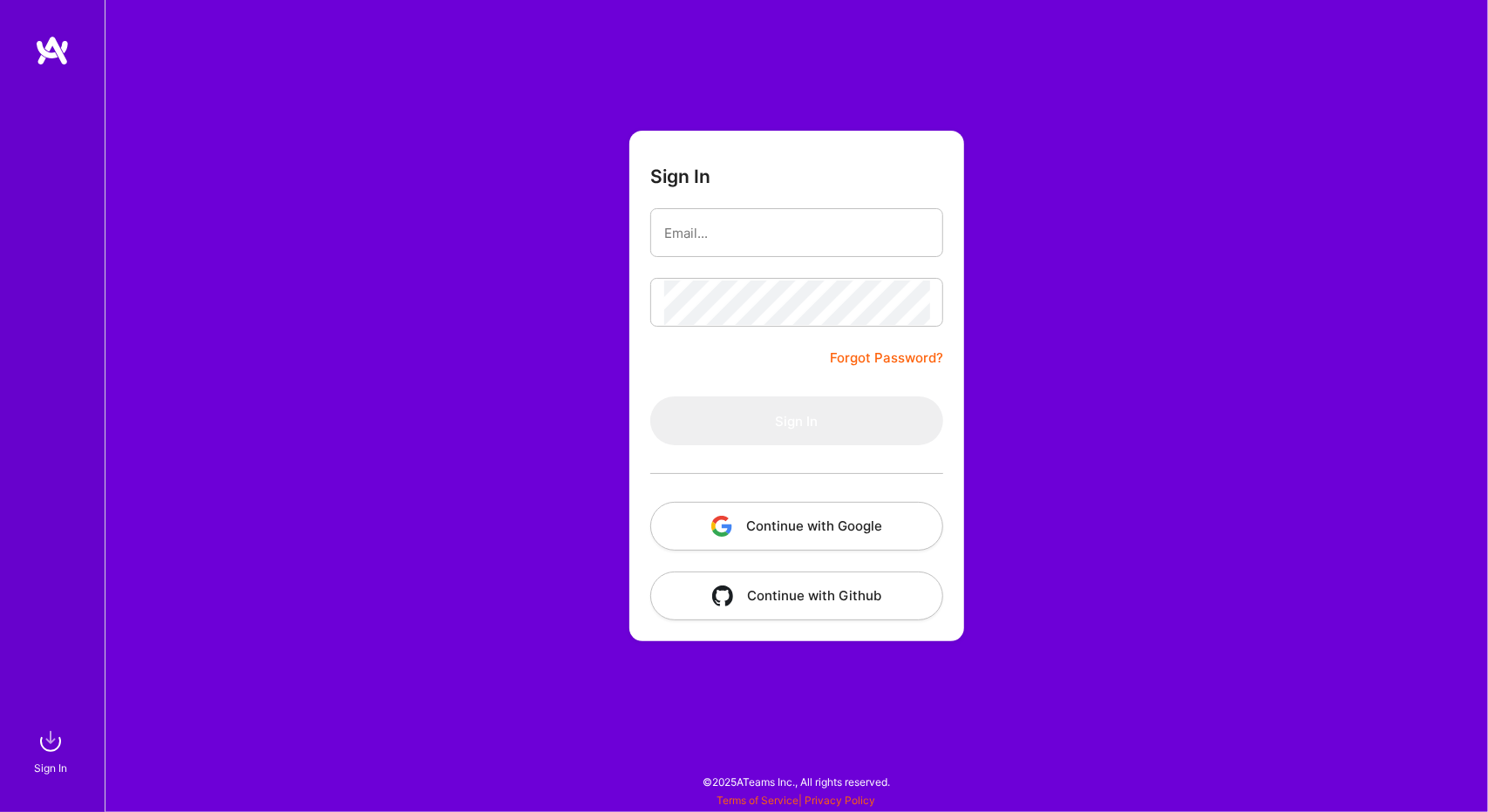
click at [725, 228] on input "email" at bounding box center [796, 233] width 265 height 44
type input "[PERSON_NAME][EMAIL_ADDRESS][DOMAIN_NAME]"
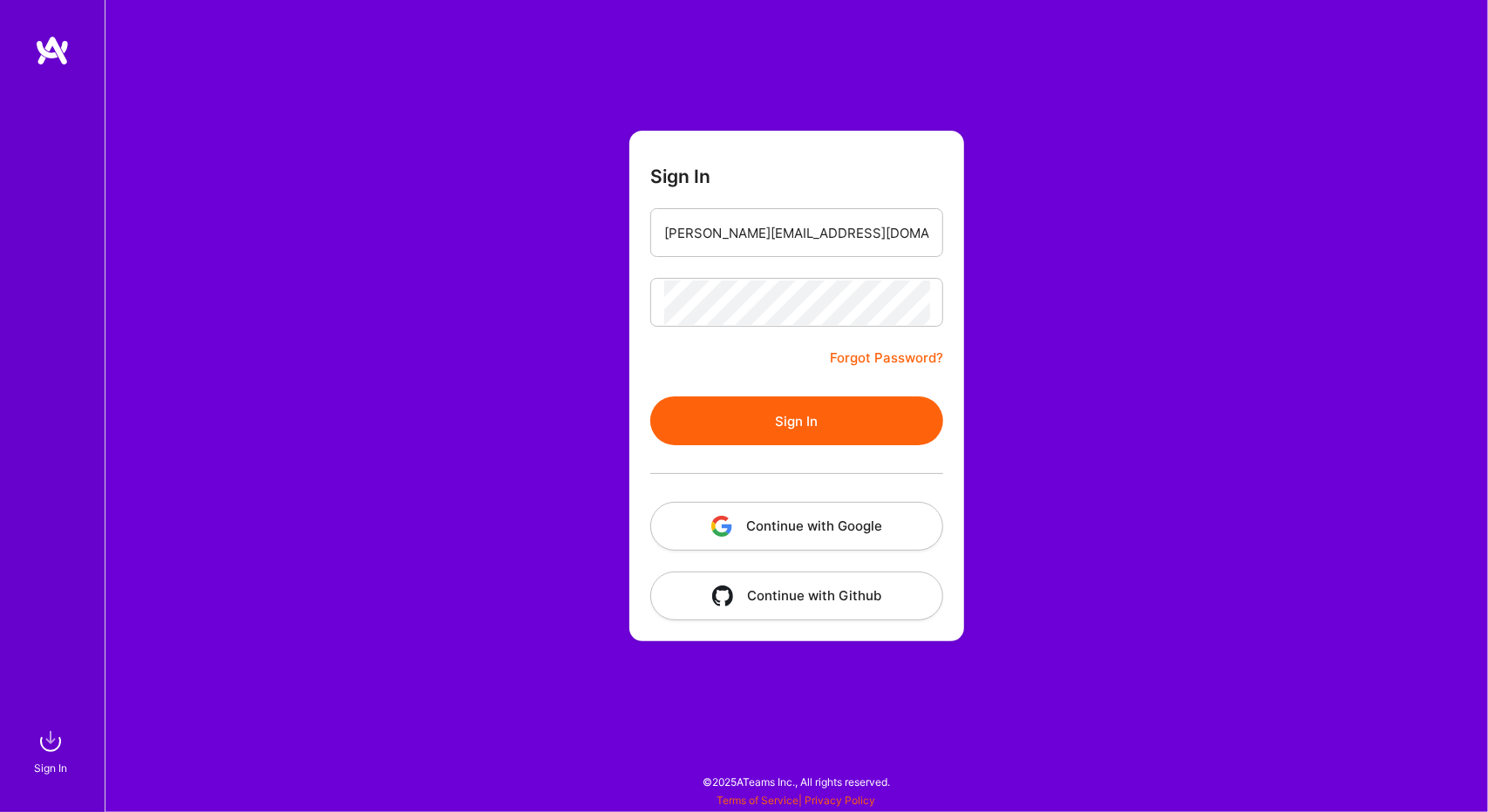
drag, startPoint x: 751, startPoint y: 409, endPoint x: 752, endPoint y: 390, distance: 19.2
click at [752, 409] on button "Sign In" at bounding box center [796, 421] width 293 height 49
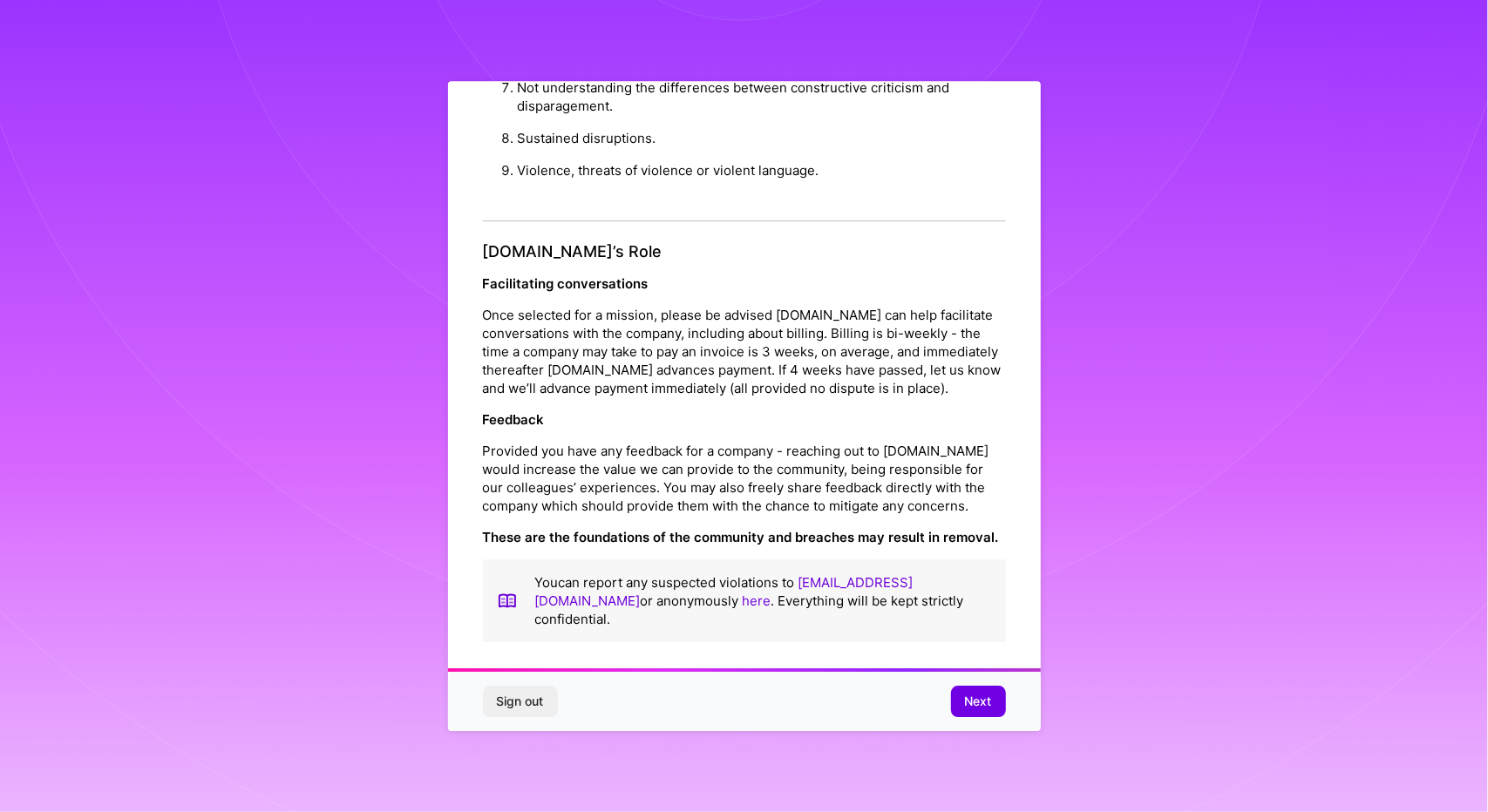
scroll to position [5, 0]
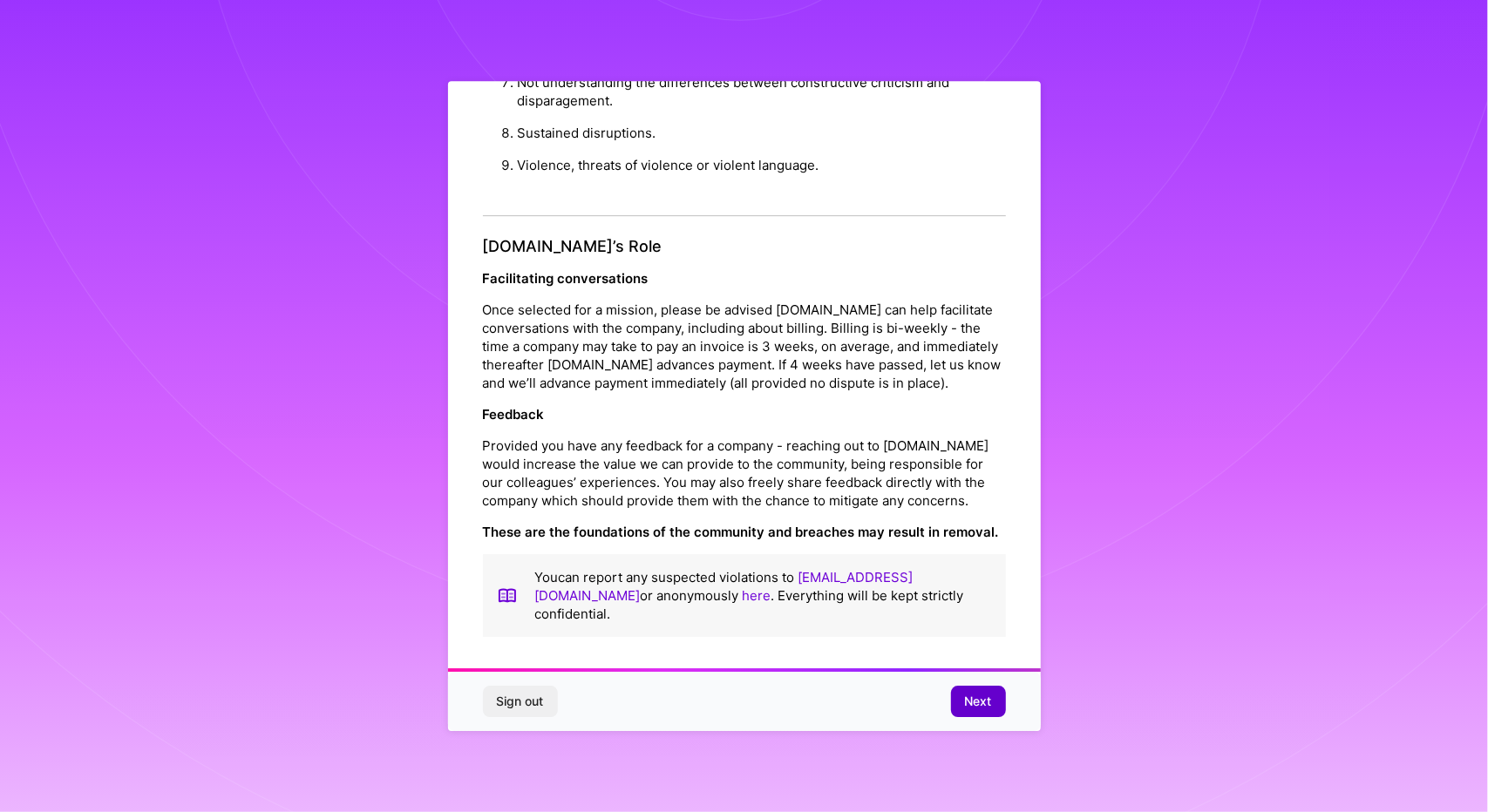
click at [983, 695] on span "Next" at bounding box center [978, 701] width 27 height 17
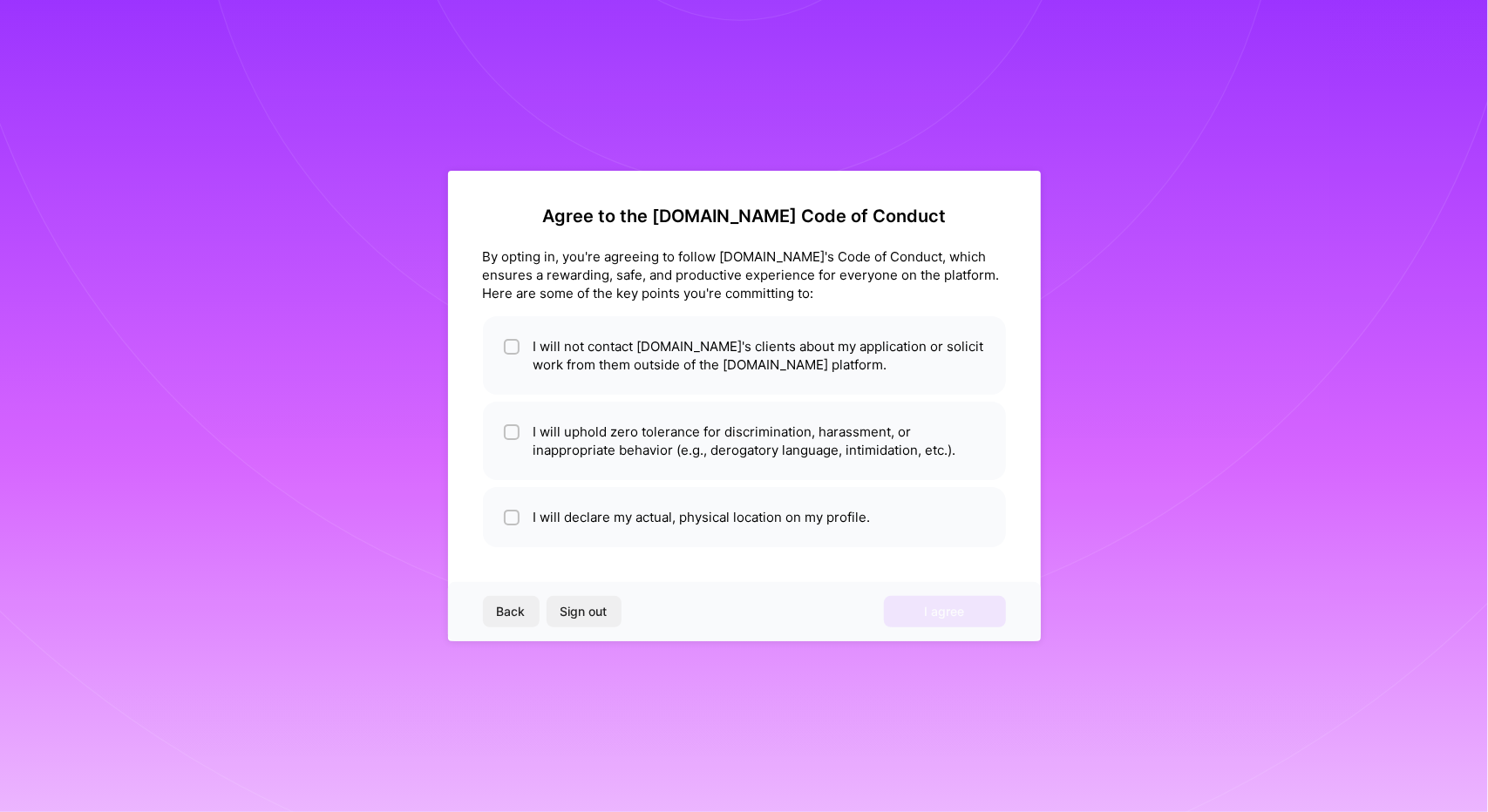
scroll to position [0, 0]
click at [511, 438] on input "checkbox" at bounding box center [513, 433] width 12 height 12
checkbox input "true"
click at [521, 501] on li "I will declare my actual, physical location on my profile." at bounding box center [744, 517] width 523 height 60
checkbox input "true"
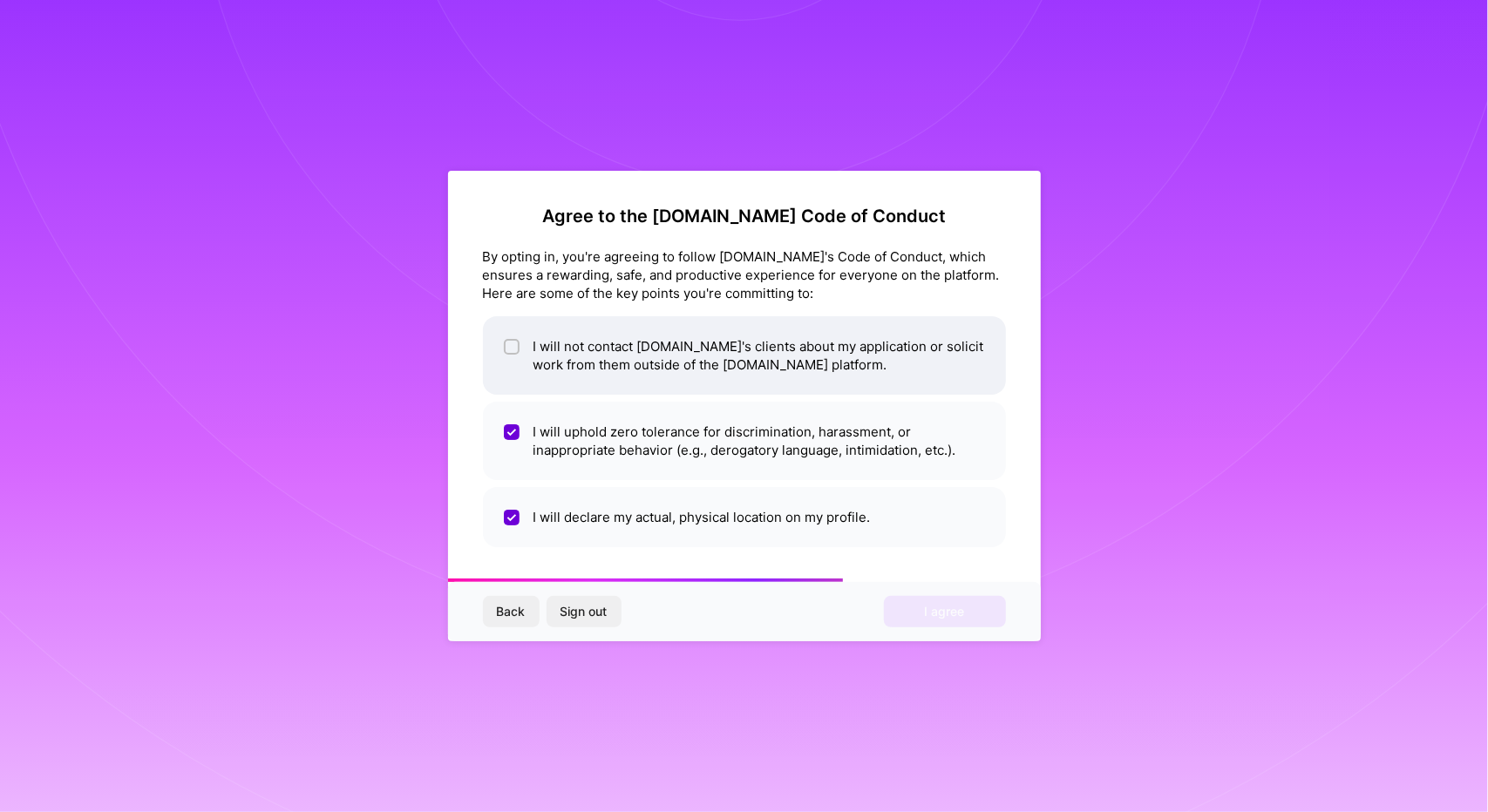
click at [544, 341] on li "I will not contact [DOMAIN_NAME]'s clients about my application or solicit work…" at bounding box center [744, 355] width 523 height 78
checkbox input "true"
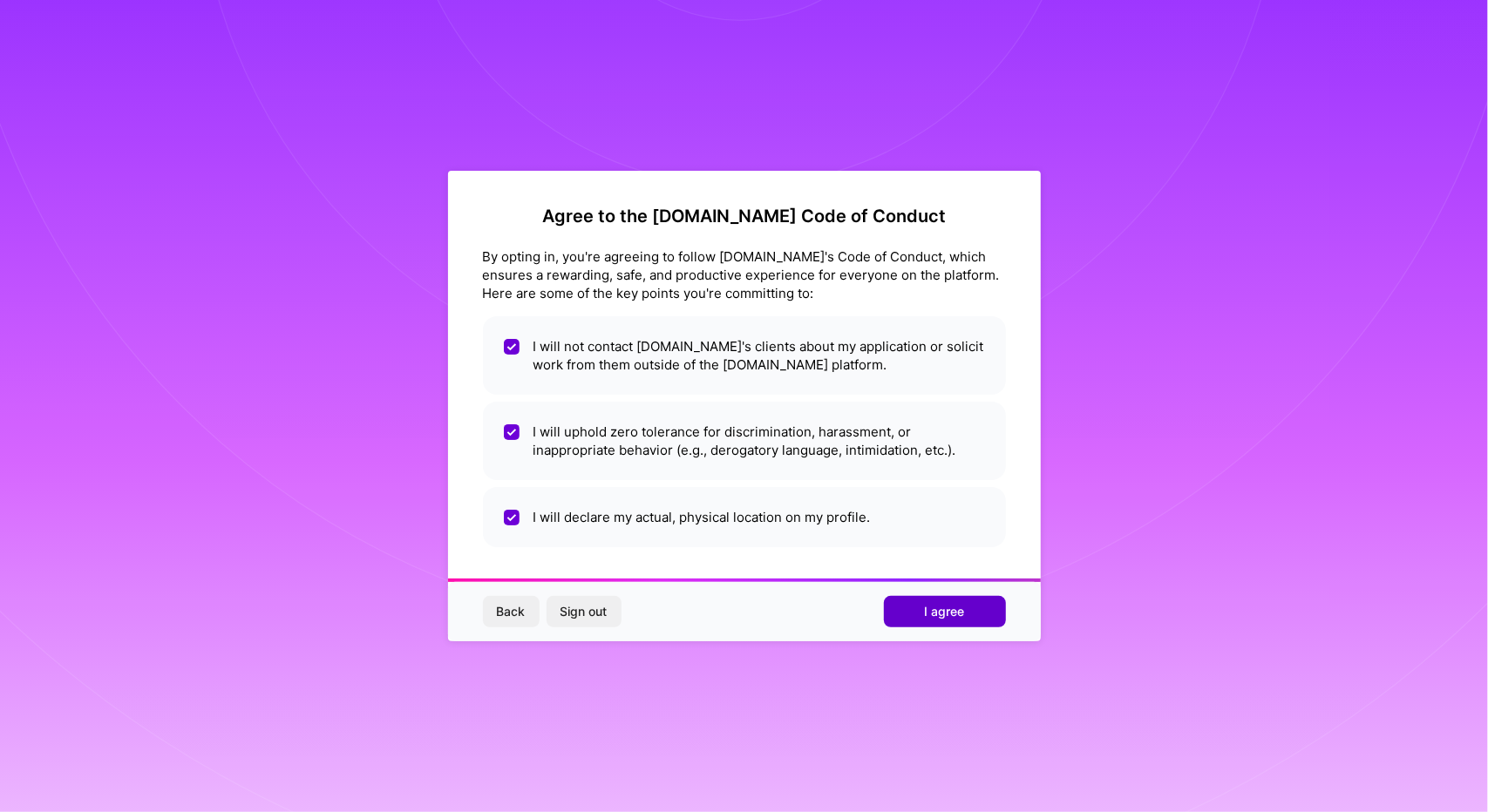
click at [934, 615] on span "I agree" at bounding box center [945, 611] width 40 height 17
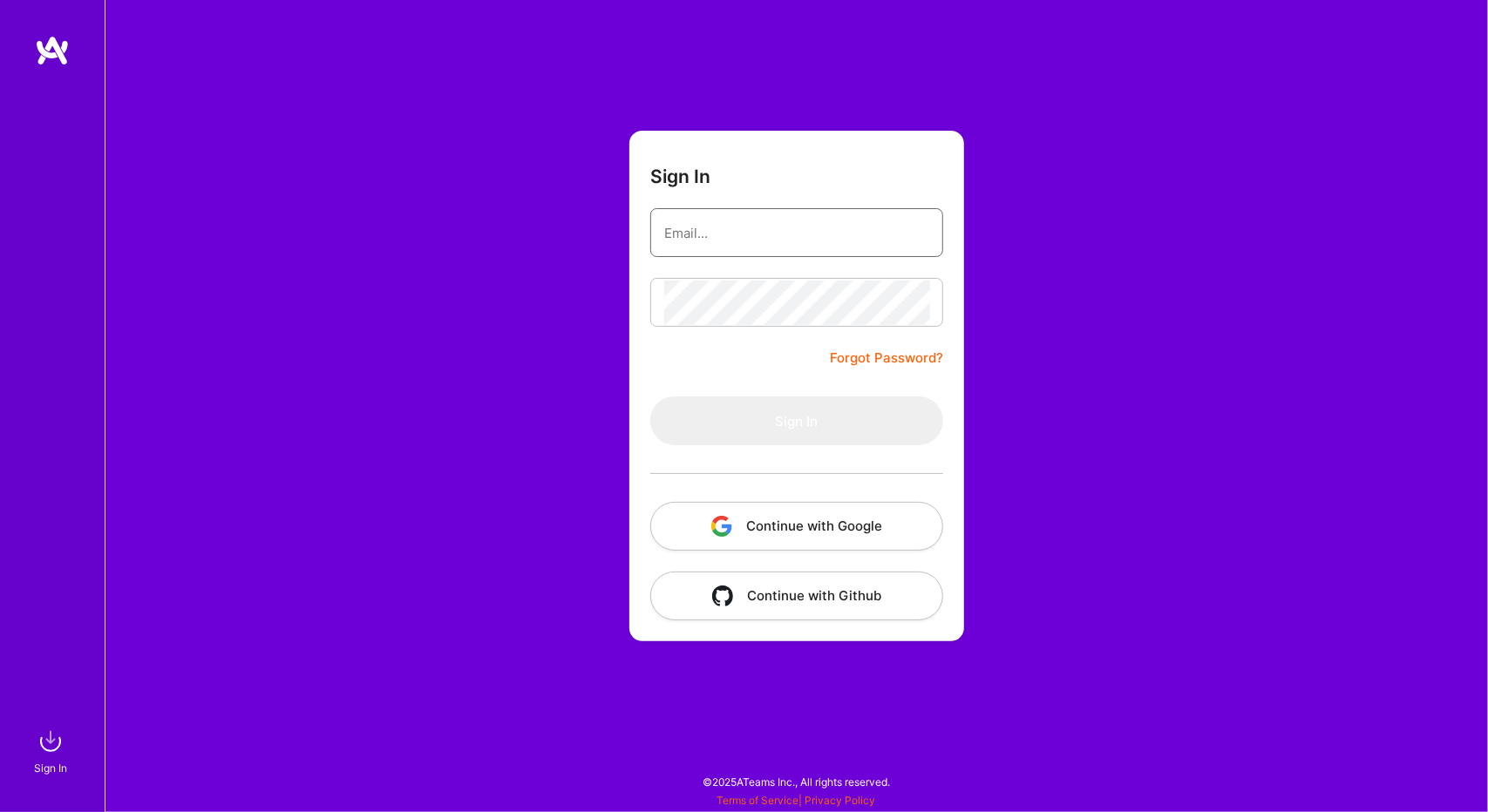
click at [724, 250] on input "email" at bounding box center [796, 233] width 265 height 44
type input "[PERSON_NAME][EMAIL_ADDRESS][DOMAIN_NAME]"
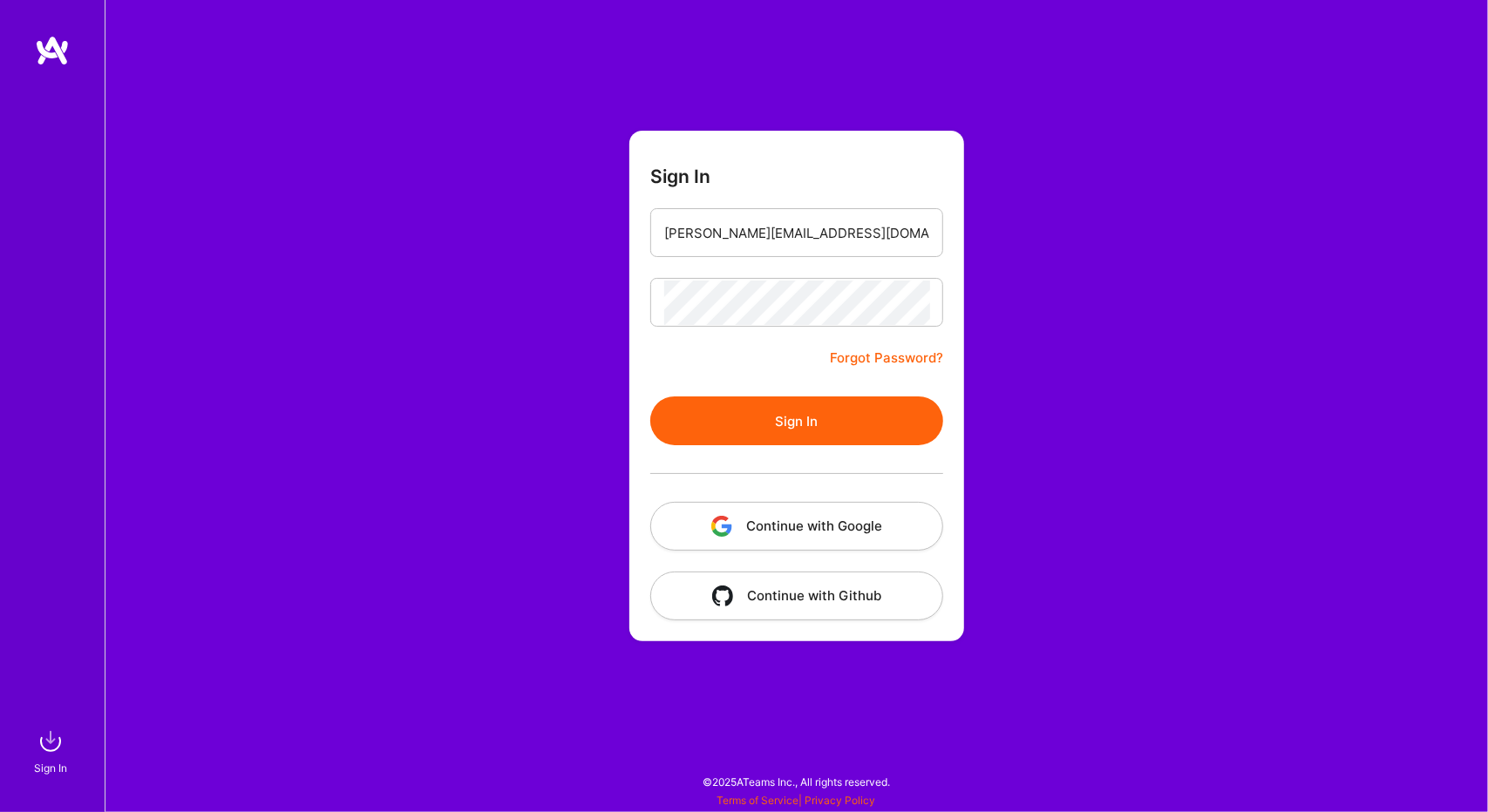
click at [764, 429] on button "Sign In" at bounding box center [796, 421] width 293 height 49
